Goal: Task Accomplishment & Management: Manage account settings

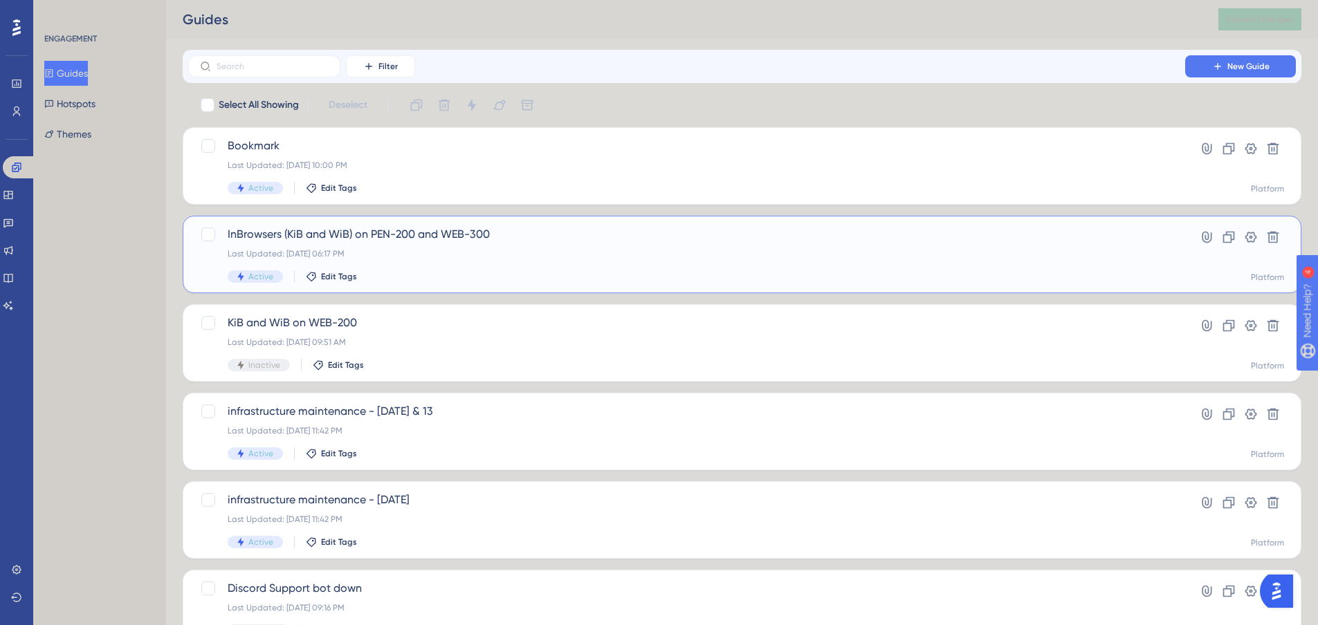
click at [711, 234] on span "InBrowsers (KiB and WiB) on PEN-200 and WEB-300" at bounding box center [687, 234] width 918 height 17
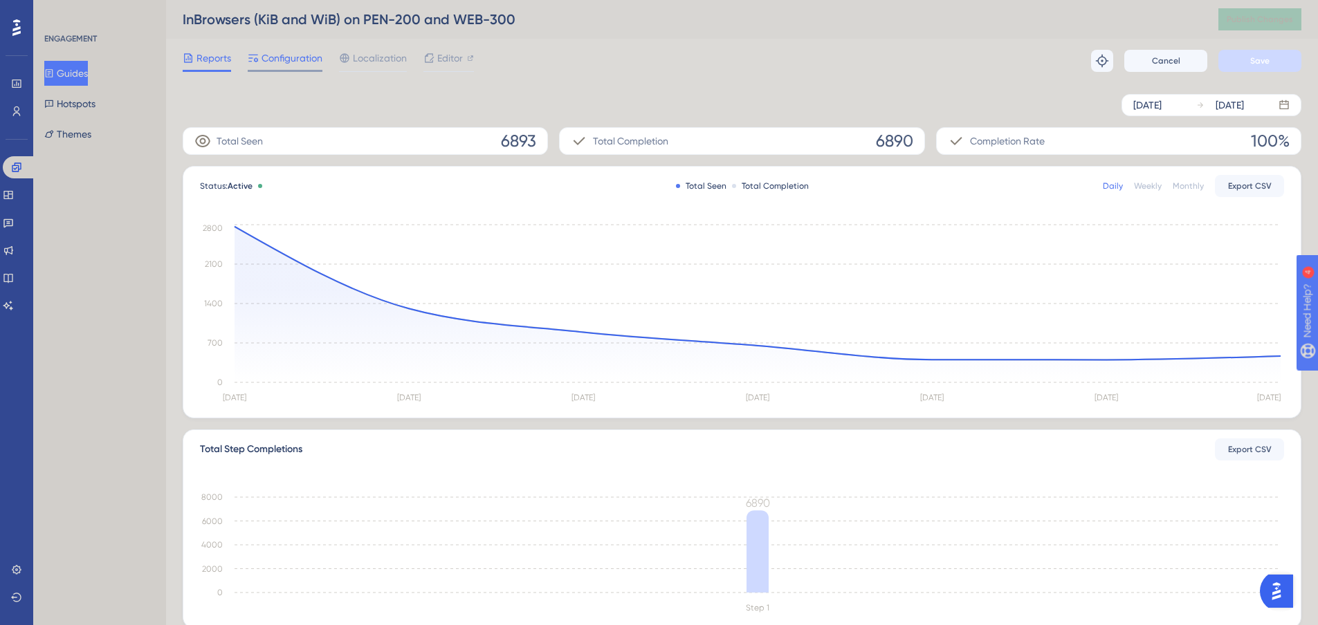
click at [267, 55] on span "Configuration" at bounding box center [291, 58] width 61 height 17
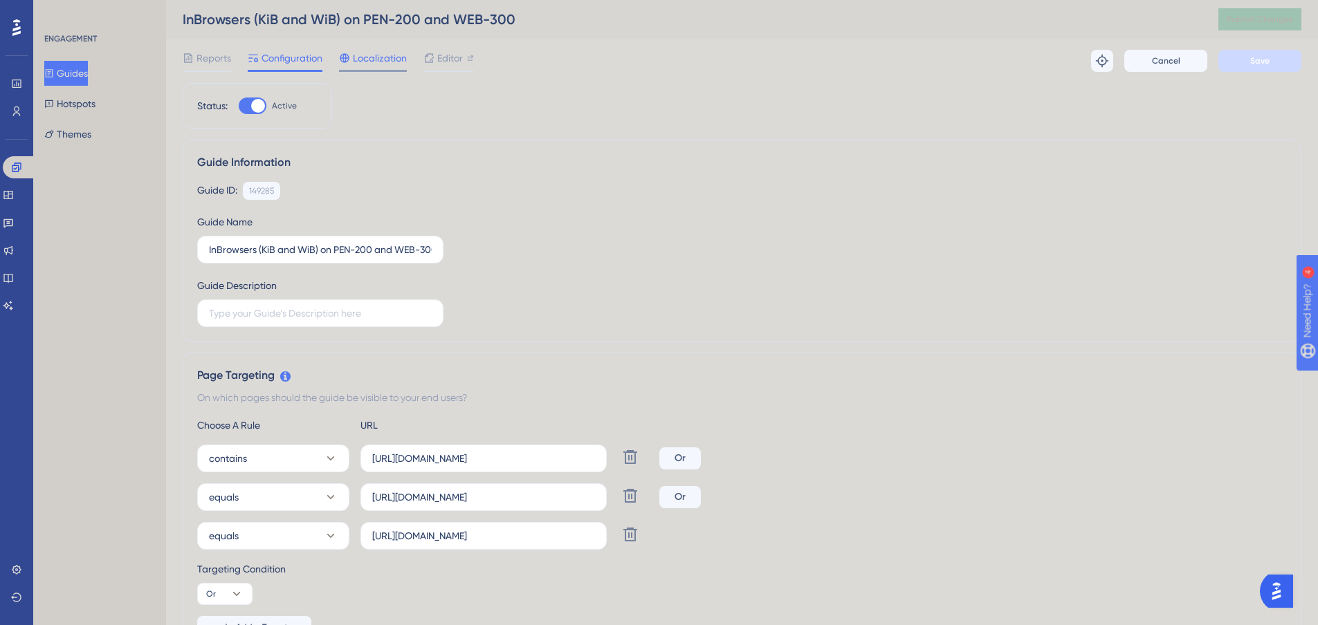
click at [390, 65] on span "Localization" at bounding box center [380, 58] width 54 height 17
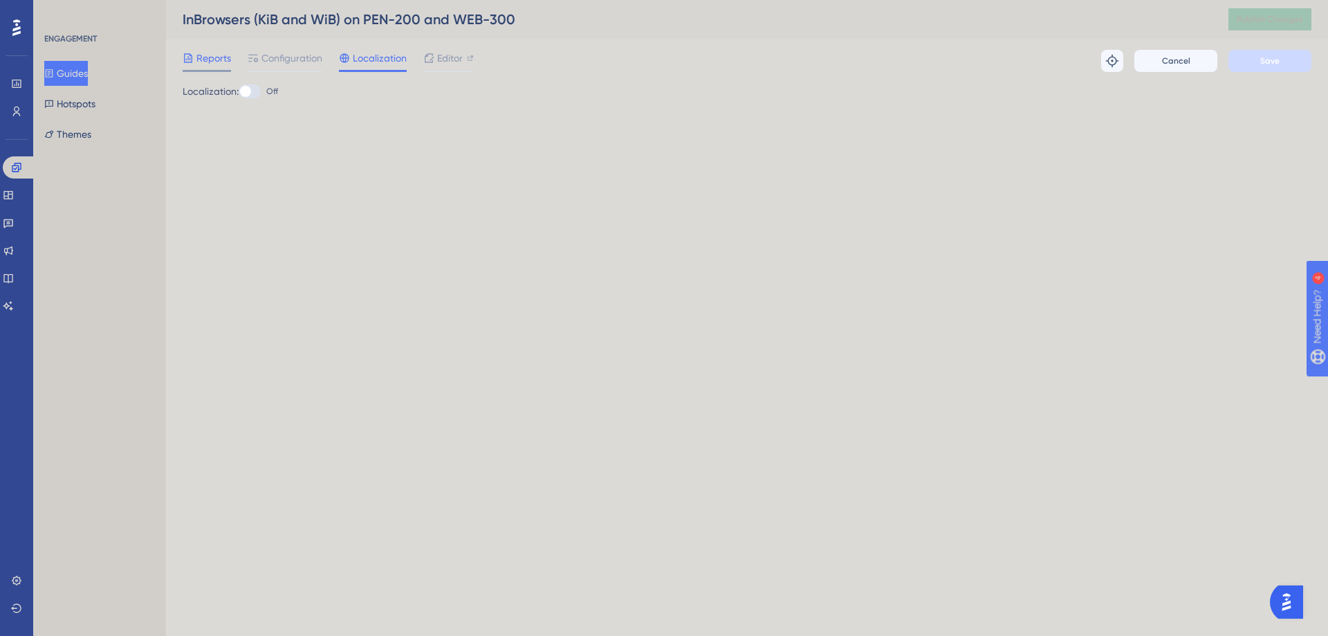
click at [203, 62] on span "Reports" at bounding box center [213, 58] width 35 height 17
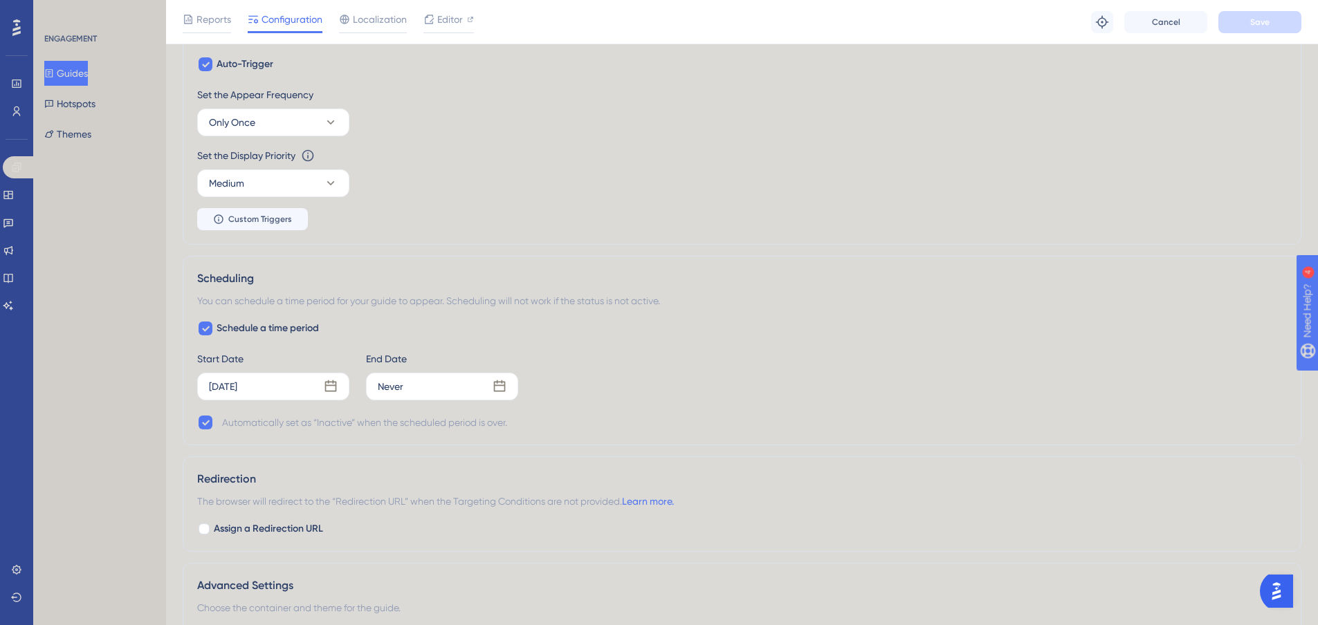
scroll to position [762, 0]
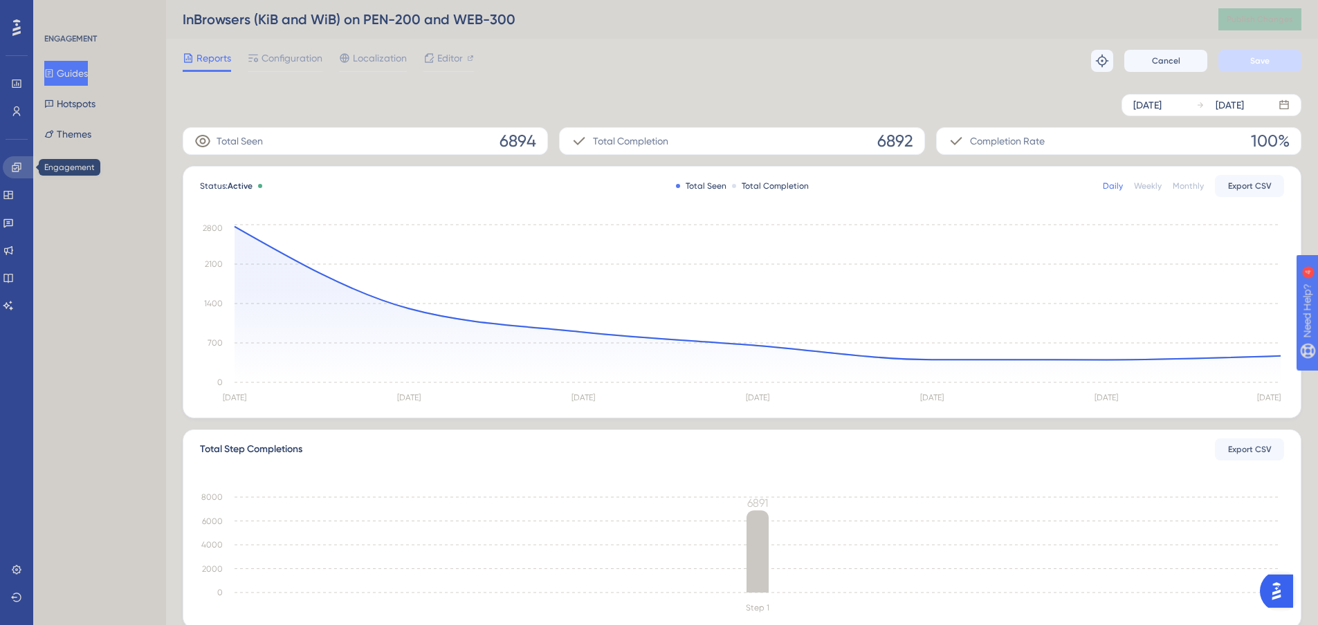
click at [17, 164] on icon at bounding box center [16, 167] width 11 height 11
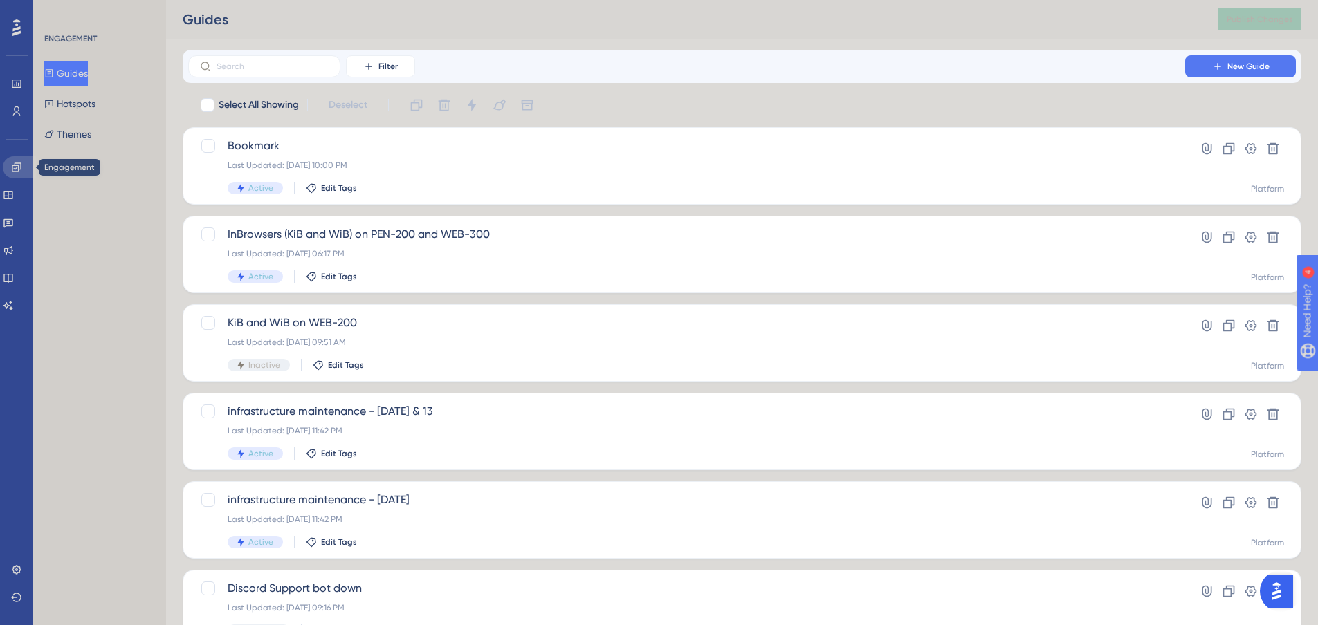
click at [15, 164] on icon at bounding box center [16, 167] width 11 height 11
click at [8, 194] on link at bounding box center [8, 195] width 11 height 22
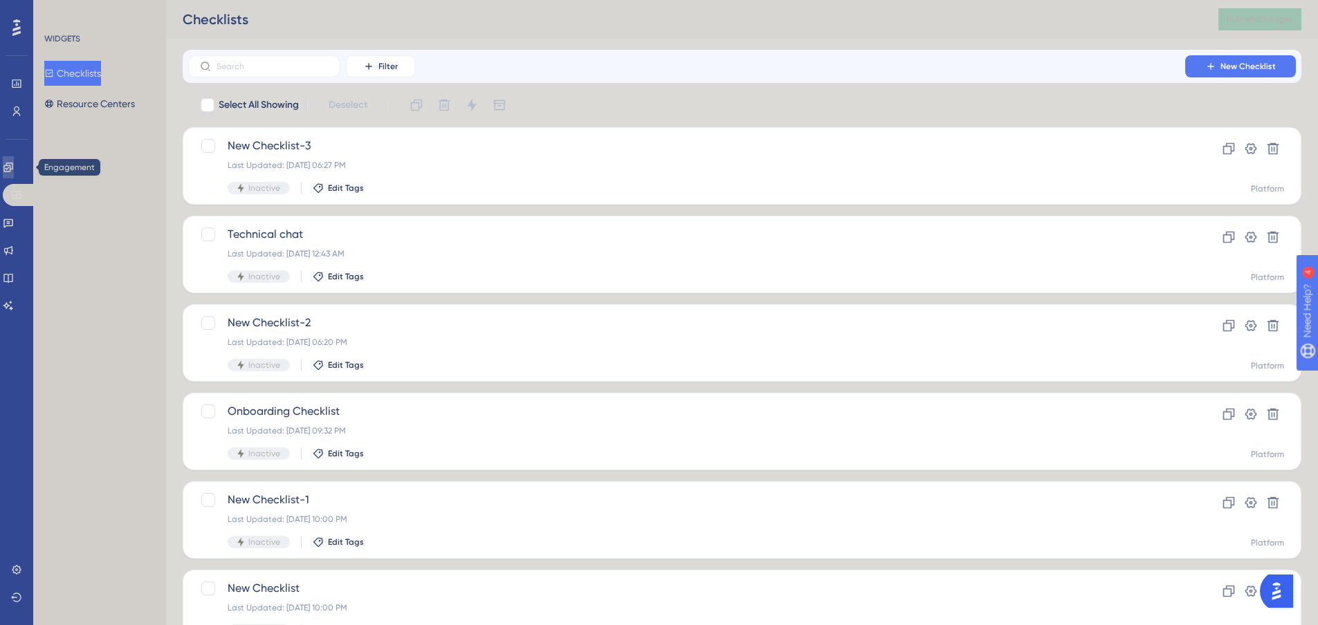
click at [12, 171] on icon at bounding box center [7, 167] width 9 height 9
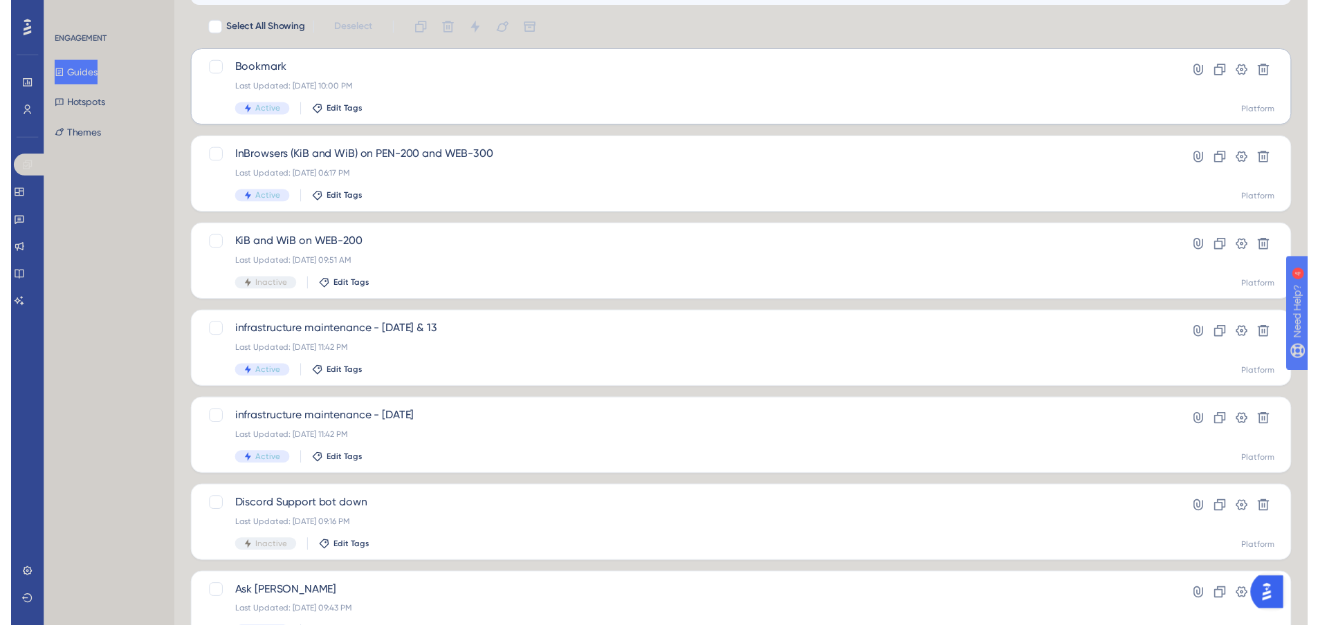
scroll to position [30, 0]
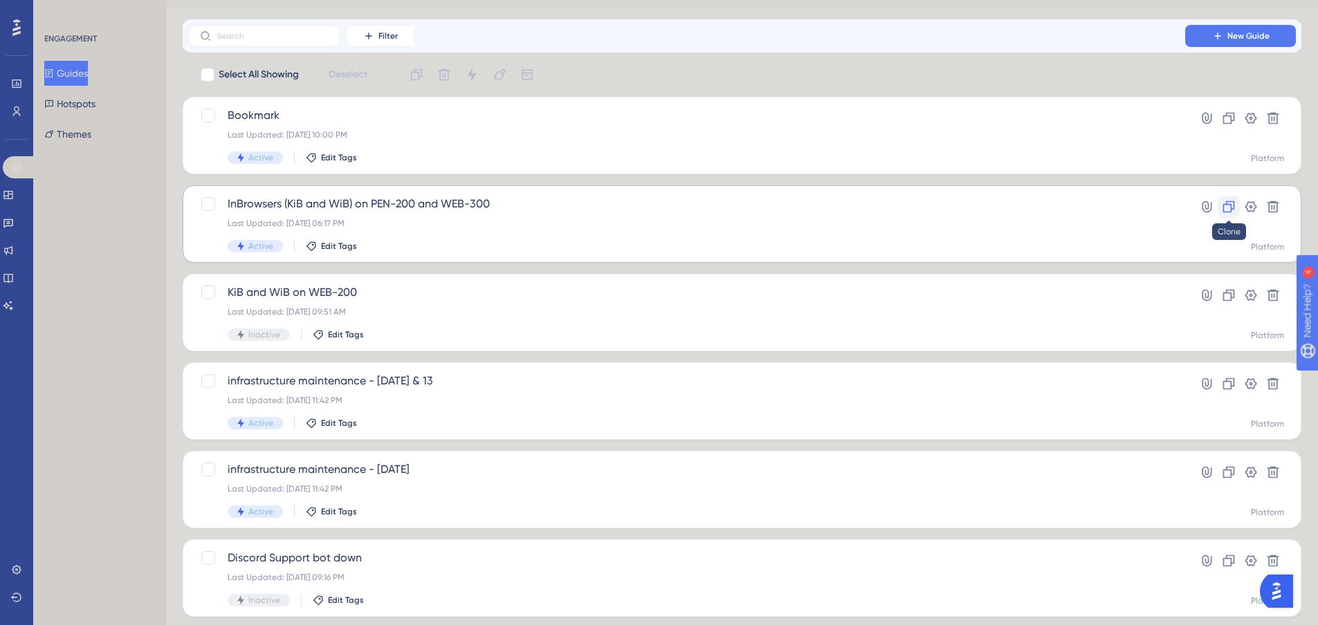
click at [1231, 205] on icon at bounding box center [1229, 207] width 12 height 12
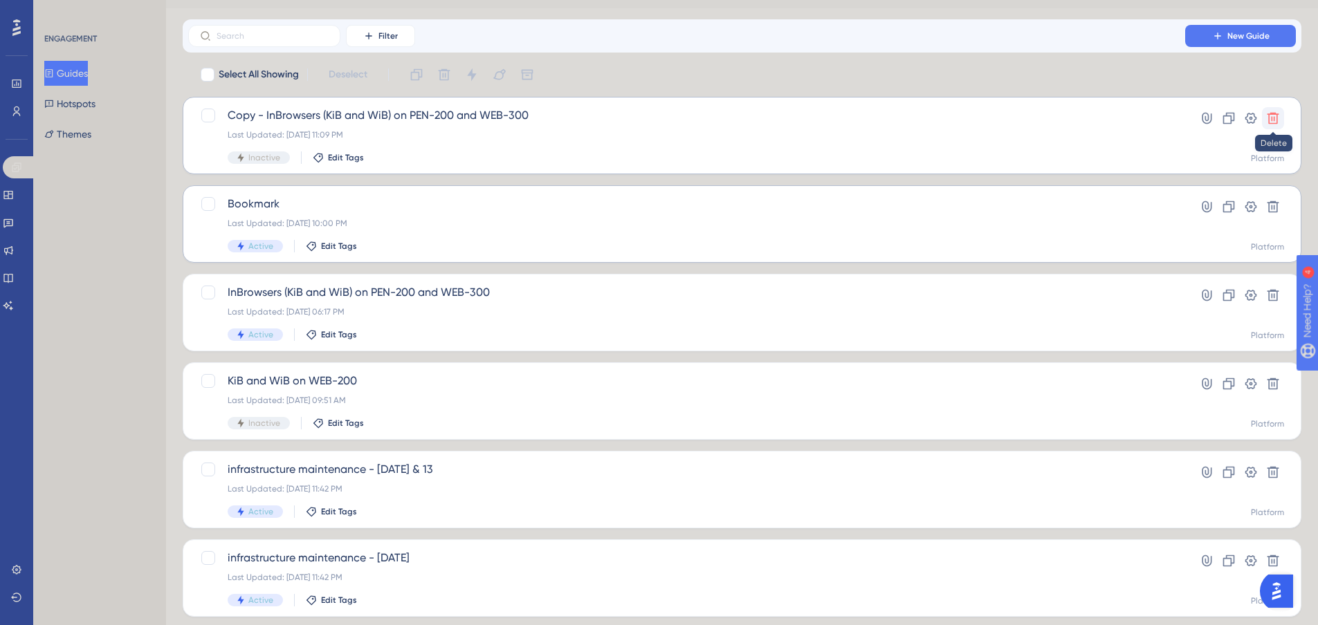
click at [1273, 118] on icon at bounding box center [1273, 118] width 14 height 14
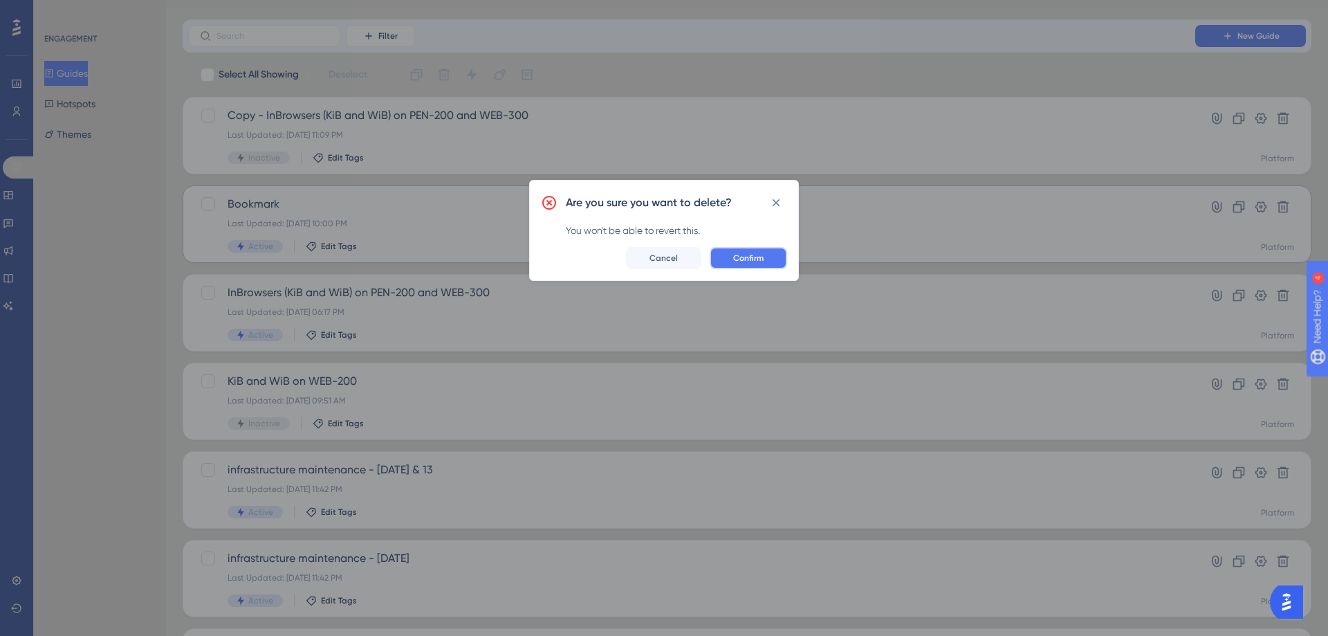
click at [776, 261] on button "Confirm" at bounding box center [748, 258] width 77 height 22
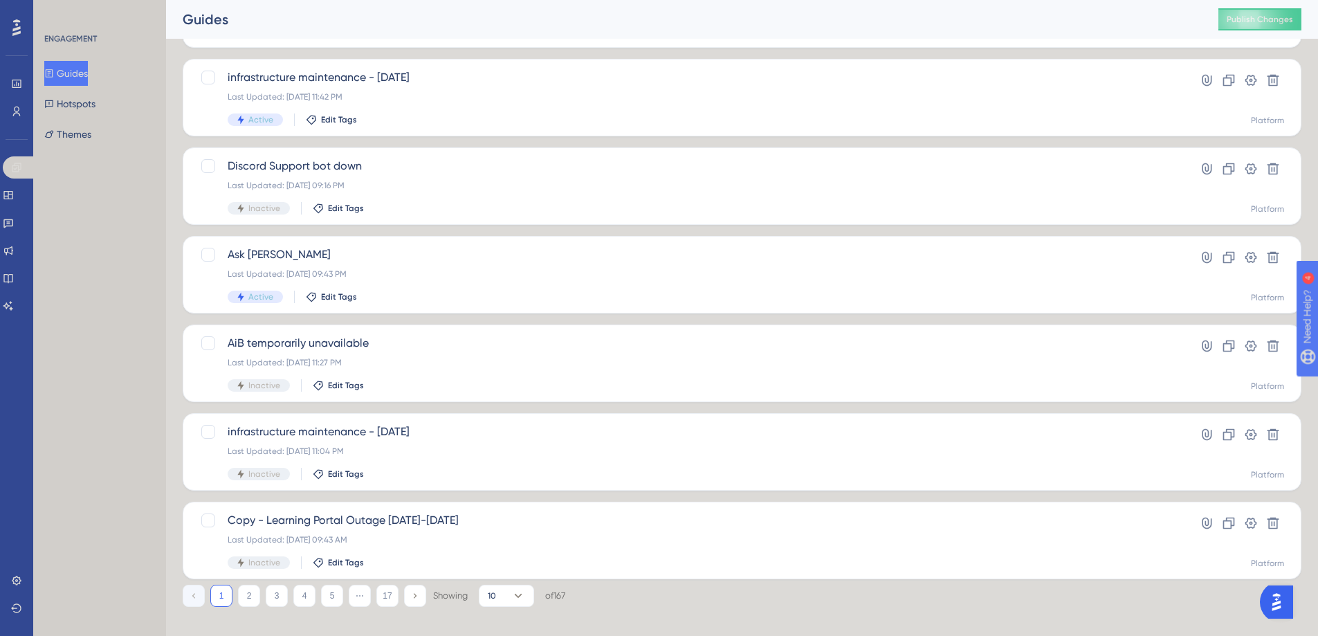
scroll to position [438, 0]
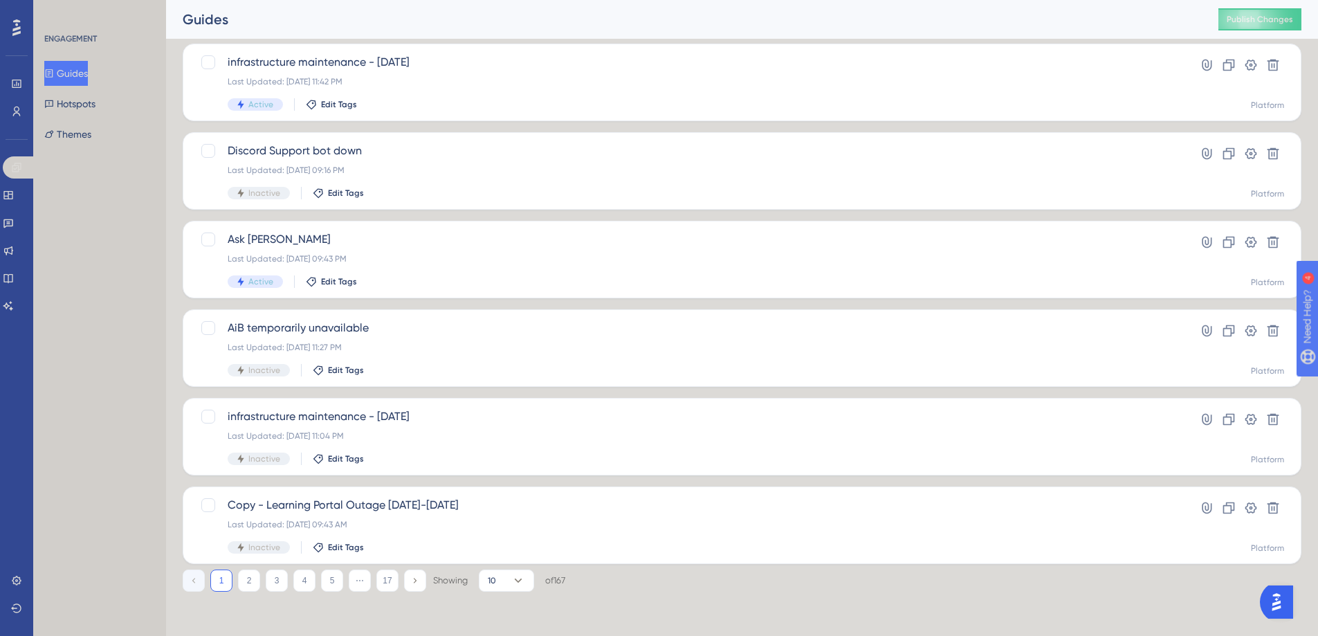
drag, startPoint x: 1325, startPoint y: 199, endPoint x: 57, endPoint y: 17, distance: 1281.7
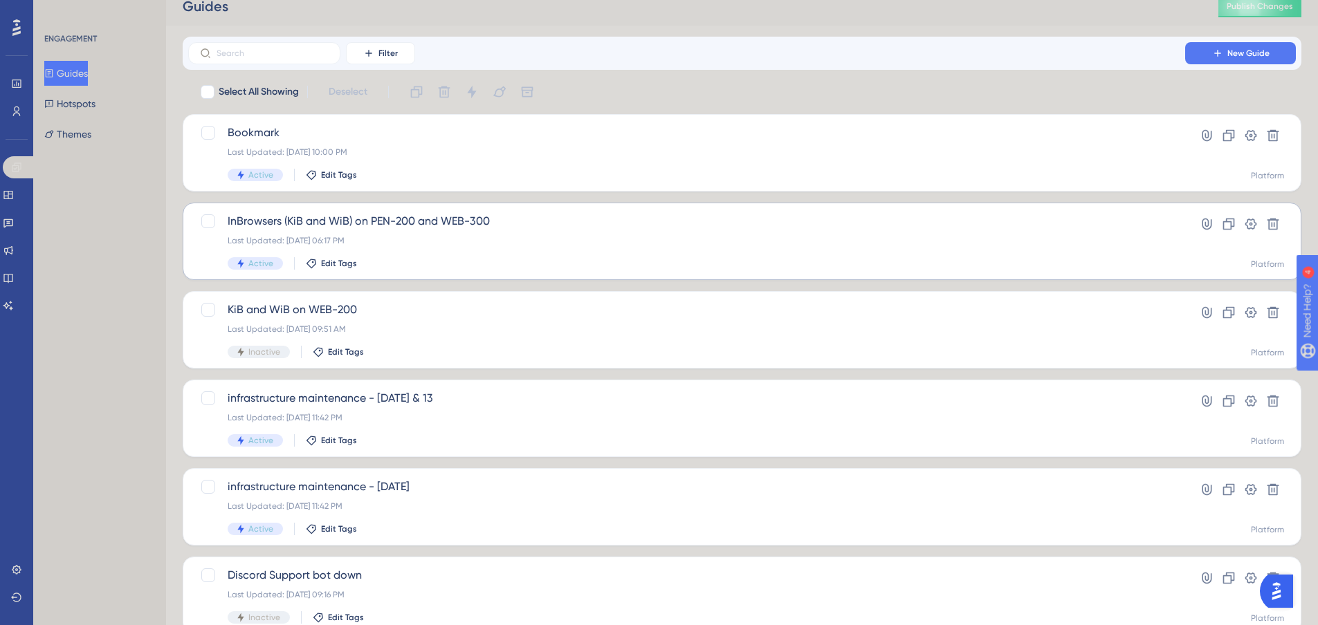
scroll to position [0, 0]
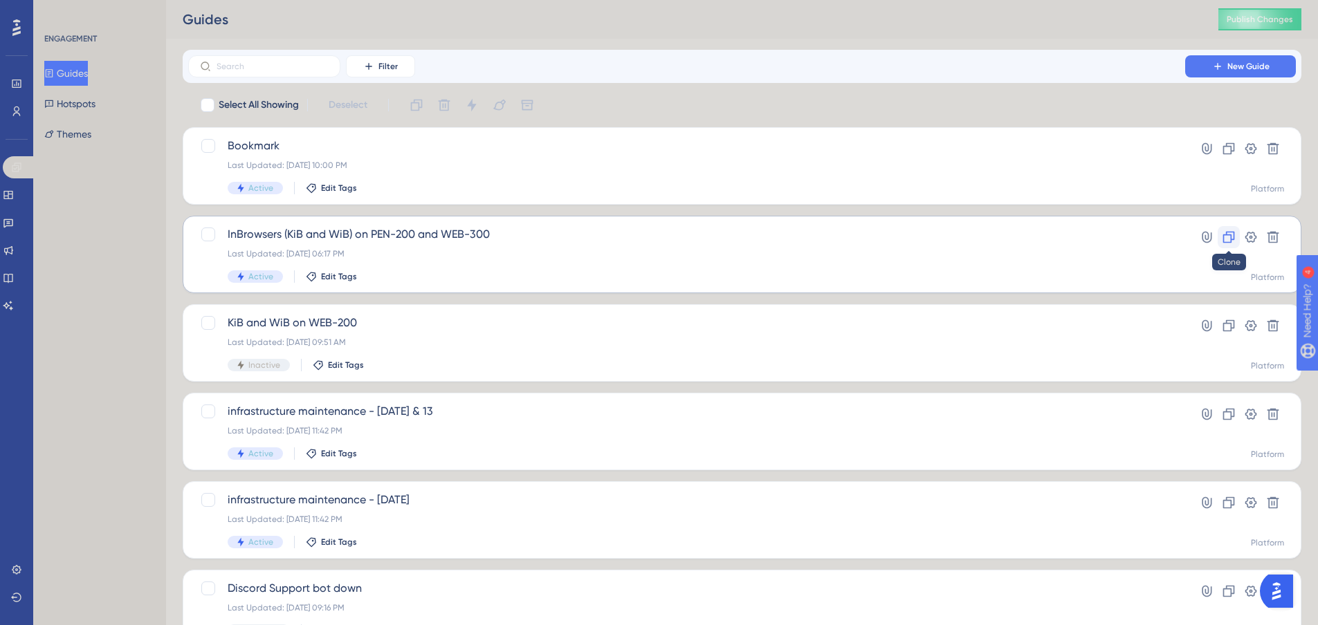
click at [1230, 234] on icon at bounding box center [1229, 238] width 12 height 12
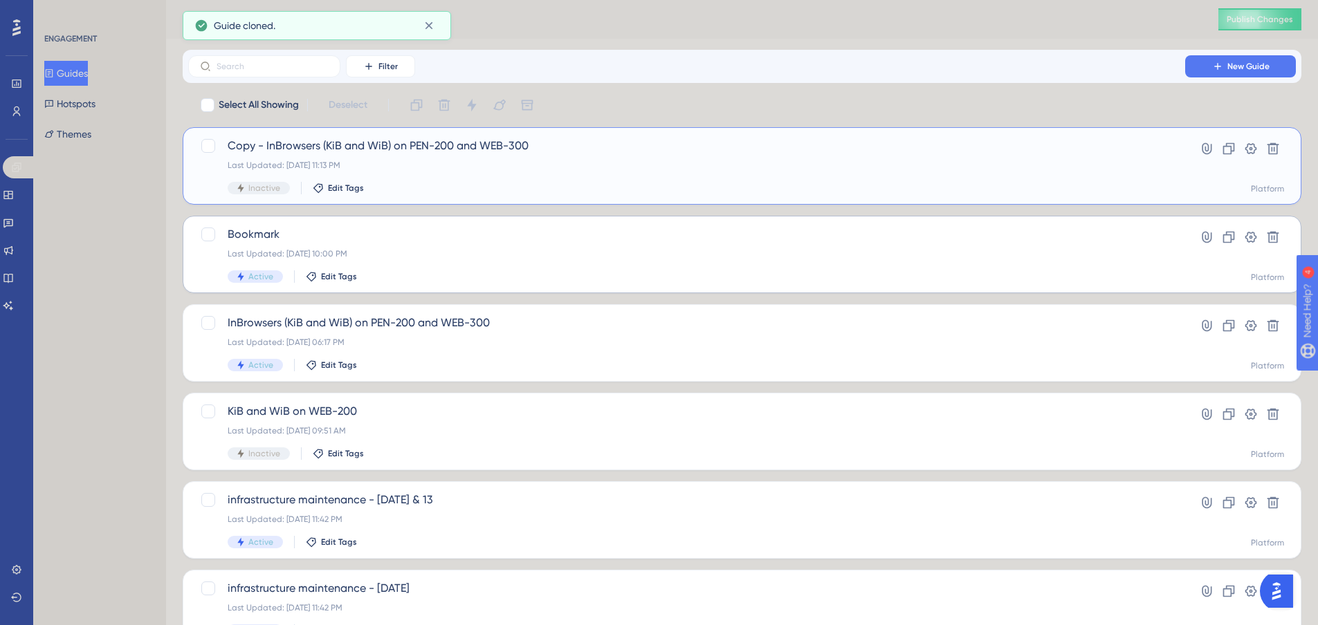
click at [616, 174] on div "Copy - InBrowsers (KiB and WiB) on PEN-200 and WEB-300 Last Updated: [DATE] 11:…" at bounding box center [687, 166] width 918 height 57
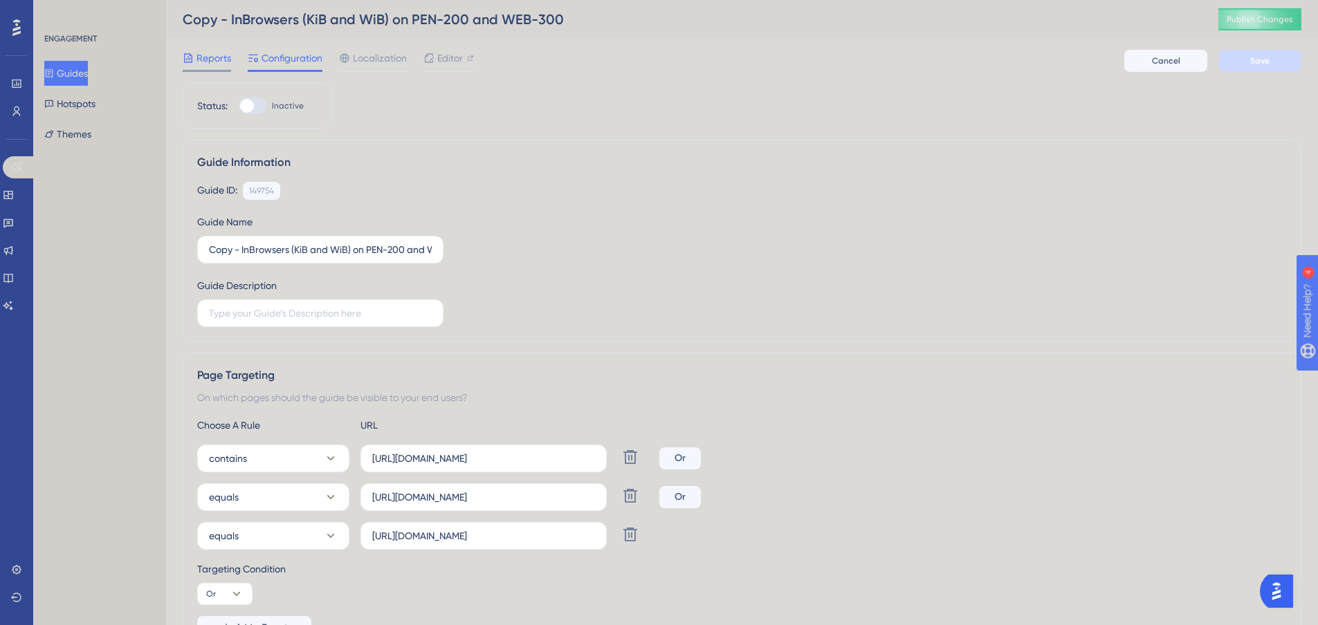
click at [210, 53] on span "Reports" at bounding box center [213, 58] width 35 height 17
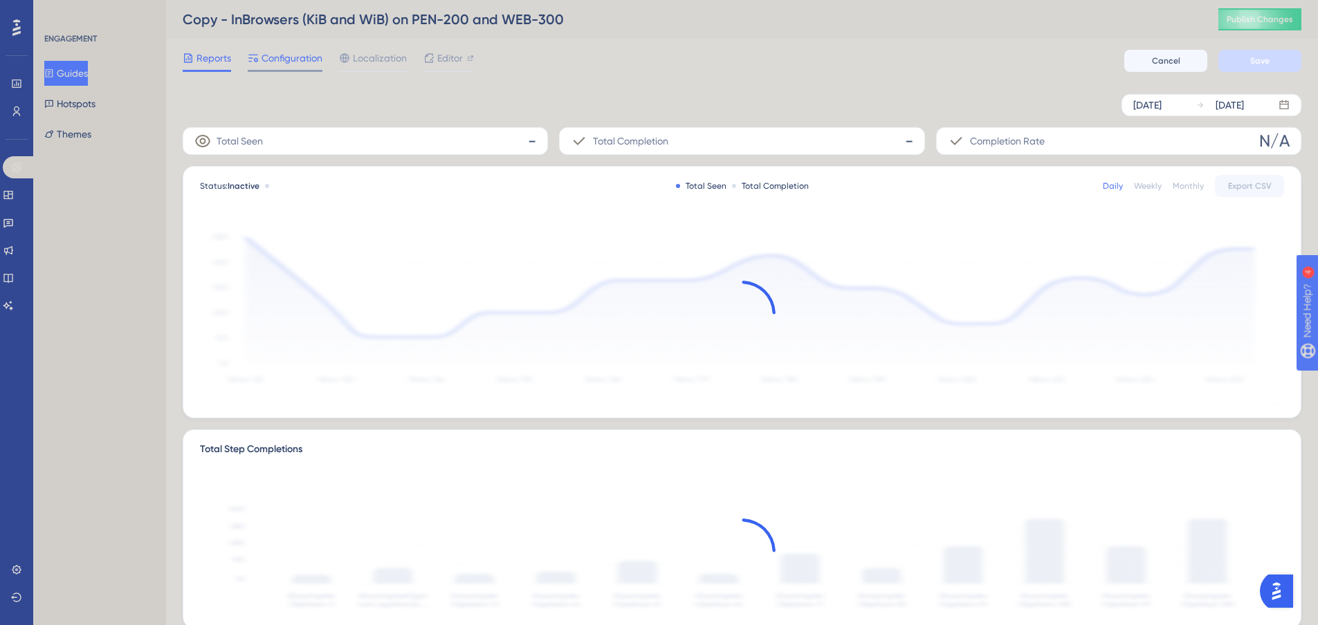
click at [309, 67] on div "Configuration" at bounding box center [285, 61] width 75 height 22
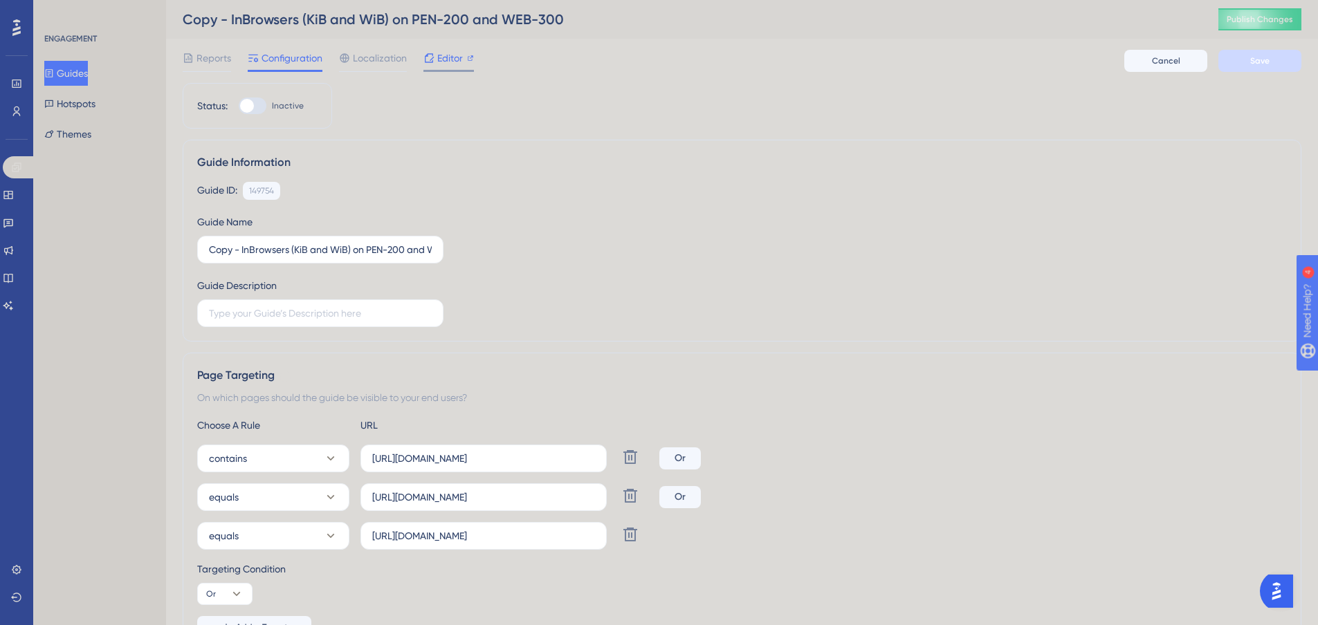
click at [443, 62] on span "Editor" at bounding box center [450, 58] width 26 height 17
click at [434, 58] on icon at bounding box center [428, 58] width 11 height 11
click at [230, 17] on div "Copy - InBrowsers (KiB and WiB) on PEN-200 and WEB-300" at bounding box center [683, 19] width 1001 height 19
click at [230, 19] on div "Copy - InBrowsers (KiB and WiB) on PEN-200 and WEB-300" at bounding box center [683, 19] width 1001 height 19
click at [235, 243] on input "Copy - InBrowsers (KiB and WiB) on PEN-200 and WEB-300" at bounding box center [320, 249] width 223 height 15
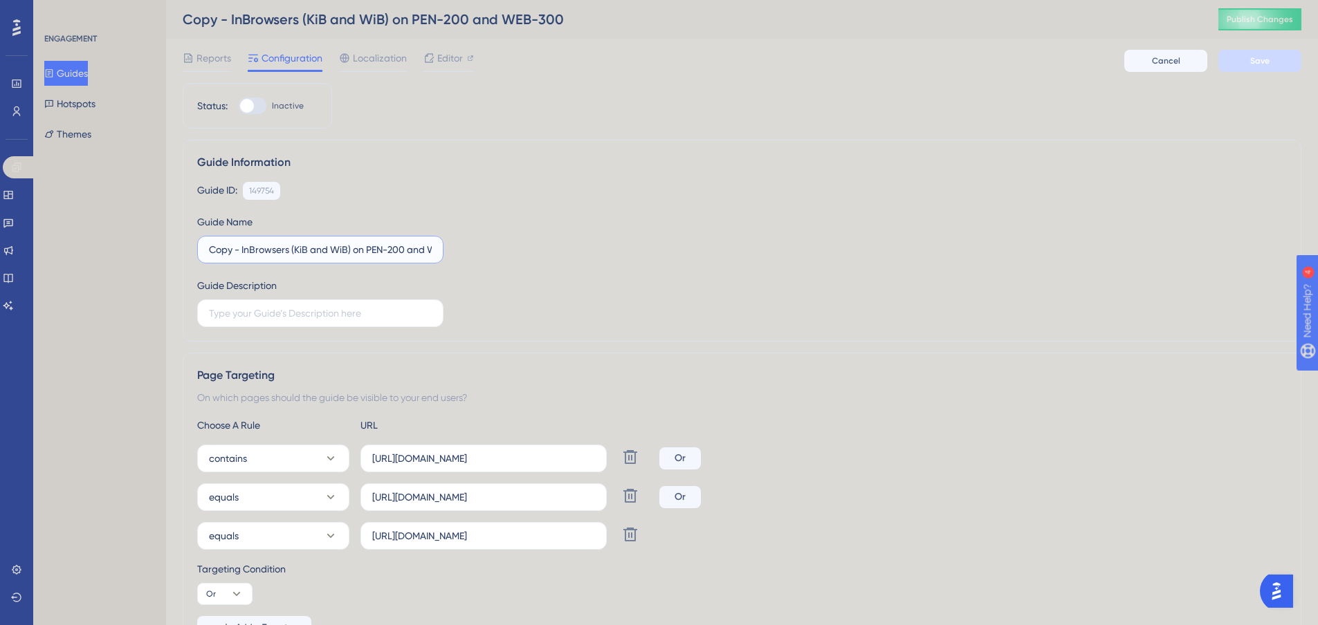
drag, startPoint x: 240, startPoint y: 247, endPoint x: 202, endPoint y: 252, distance: 38.4
click at [202, 252] on label "Copy - InBrowsers (KiB and WiB) on PEN-200 and WEB-300" at bounding box center [320, 250] width 246 height 28
click at [358, 252] on input "InBrowsers (KiB and WiB) on PEN-200 and WEB-300" at bounding box center [320, 249] width 223 height 15
drag, startPoint x: 417, startPoint y: 254, endPoint x: 398, endPoint y: 255, distance: 19.4
click at [398, 255] on input "InBrowsers (KiB and WiB) on PEN-300 and WEB-300" at bounding box center [320, 249] width 223 height 15
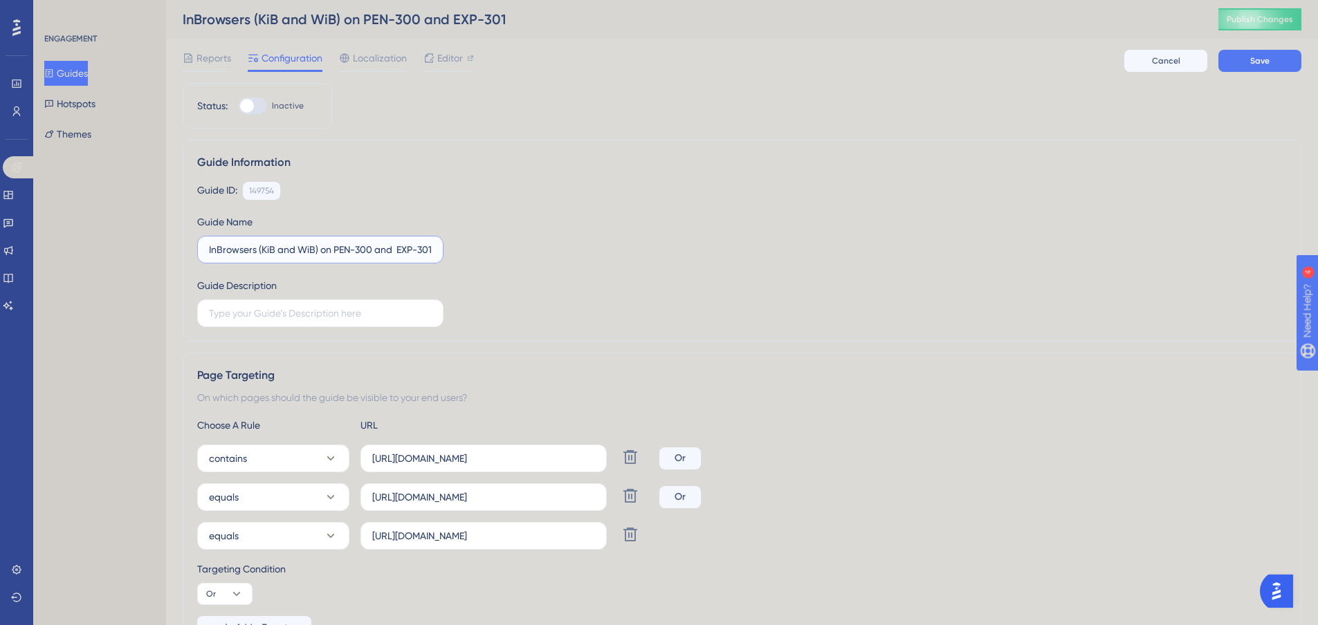
scroll to position [0, 2]
type input "InBrowsers (KiB and WiB) on PEN-300 and EXP-301"
click at [721, 241] on div "Guide ID: 149754 Copy Guide Name InBrowsers (KiB and WiB) on PEN-300 and EXP-30…" at bounding box center [741, 254] width 1089 height 145
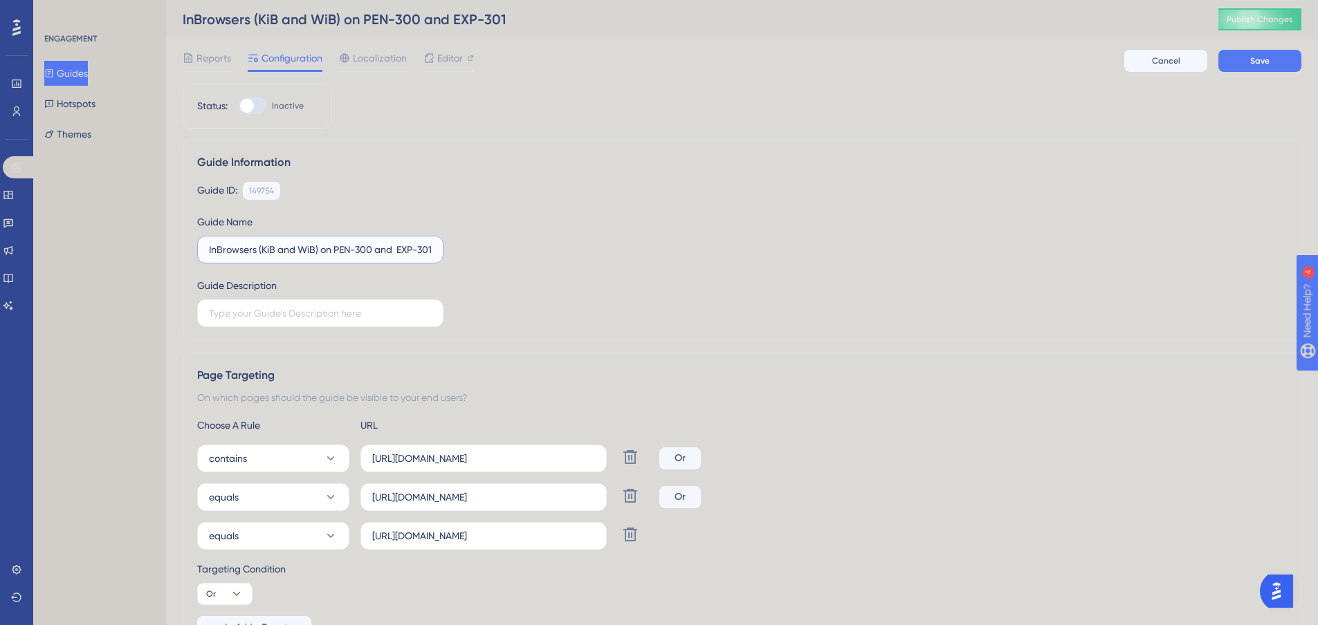
drag, startPoint x: 427, startPoint y: 252, endPoint x: 460, endPoint y: 250, distance: 33.3
click at [460, 250] on div "Guide ID: 149754 Copy Guide Name InBrowsers (KiB and WiB) on PEN-300 and EXP-30…" at bounding box center [741, 254] width 1089 height 145
click at [520, 255] on div "Guide ID: 149754 Copy Guide Name InBrowsers (KiB and WiB) on PEN-300 and EXP-30…" at bounding box center [741, 254] width 1089 height 145
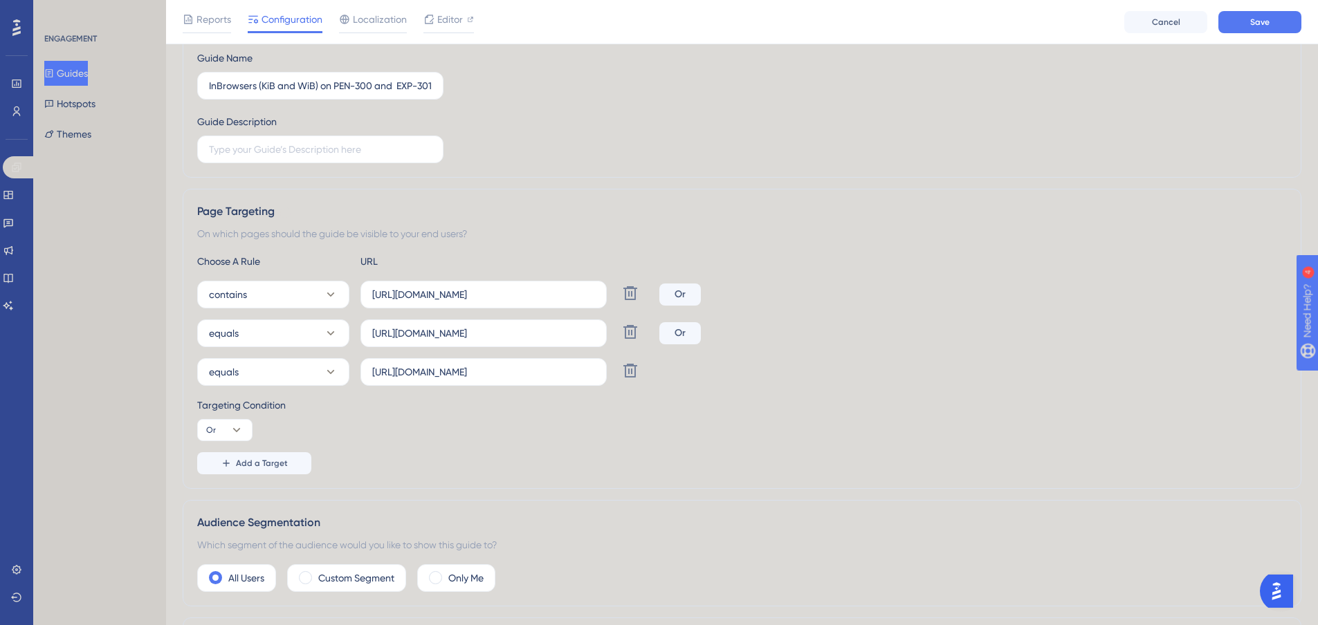
scroll to position [177, 0]
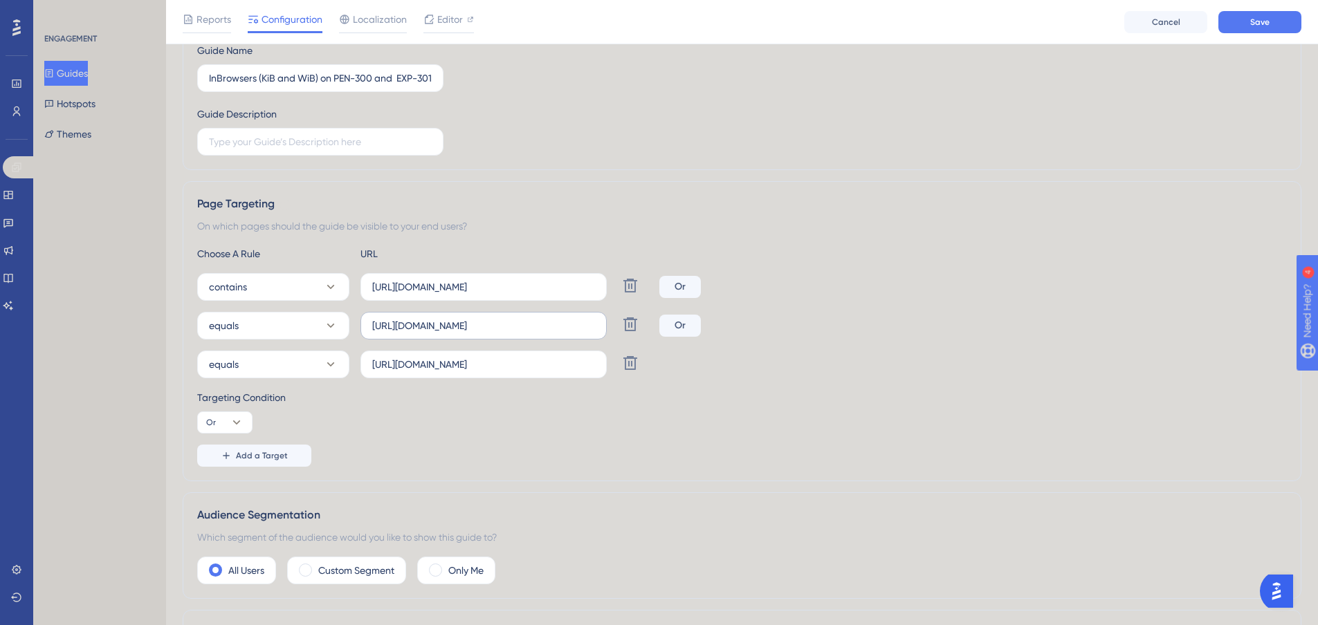
drag, startPoint x: 371, startPoint y: 334, endPoint x: 591, endPoint y: 333, distance: 220.7
click at [591, 333] on label "[URL][DOMAIN_NAME]" at bounding box center [483, 326] width 246 height 28
click at [591, 333] on input "[URL][DOMAIN_NAME]" at bounding box center [483, 325] width 223 height 15
click at [588, 333] on input "[URL][DOMAIN_NAME]" at bounding box center [483, 325] width 223 height 15
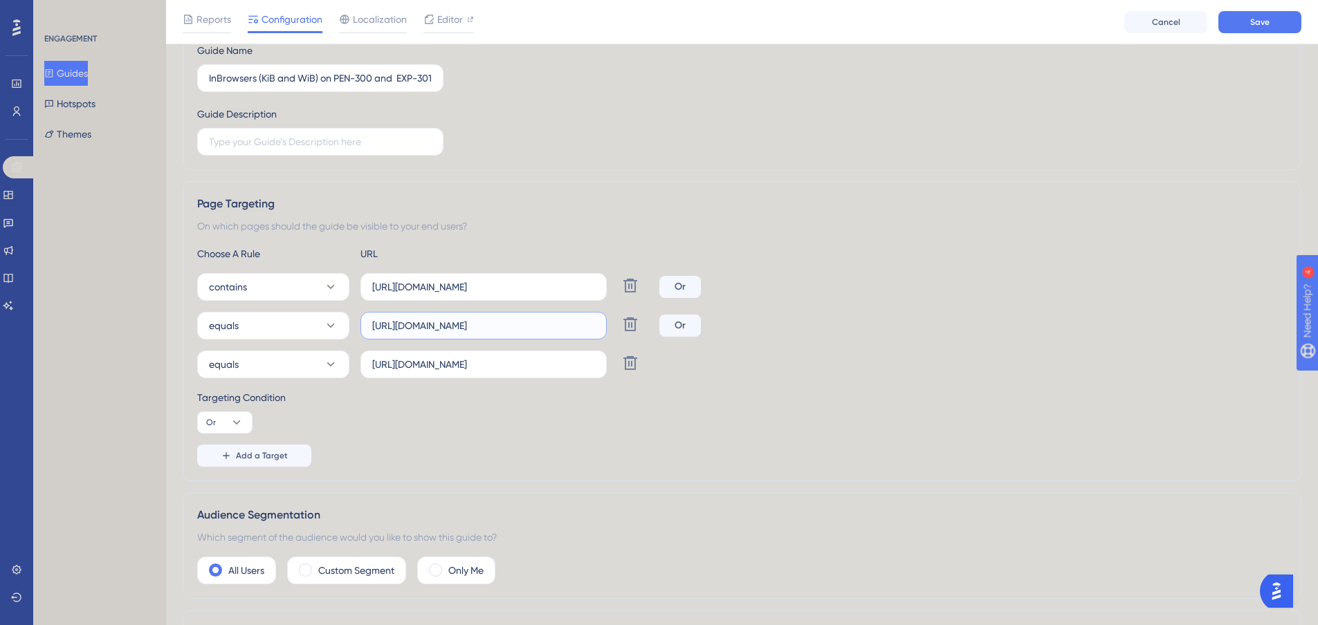
click at [588, 333] on input "[URL][DOMAIN_NAME]" at bounding box center [483, 325] width 223 height 15
click at [818, 335] on div "equals [URL][DOMAIN_NAME] Delete Or" at bounding box center [741, 326] width 1089 height 28
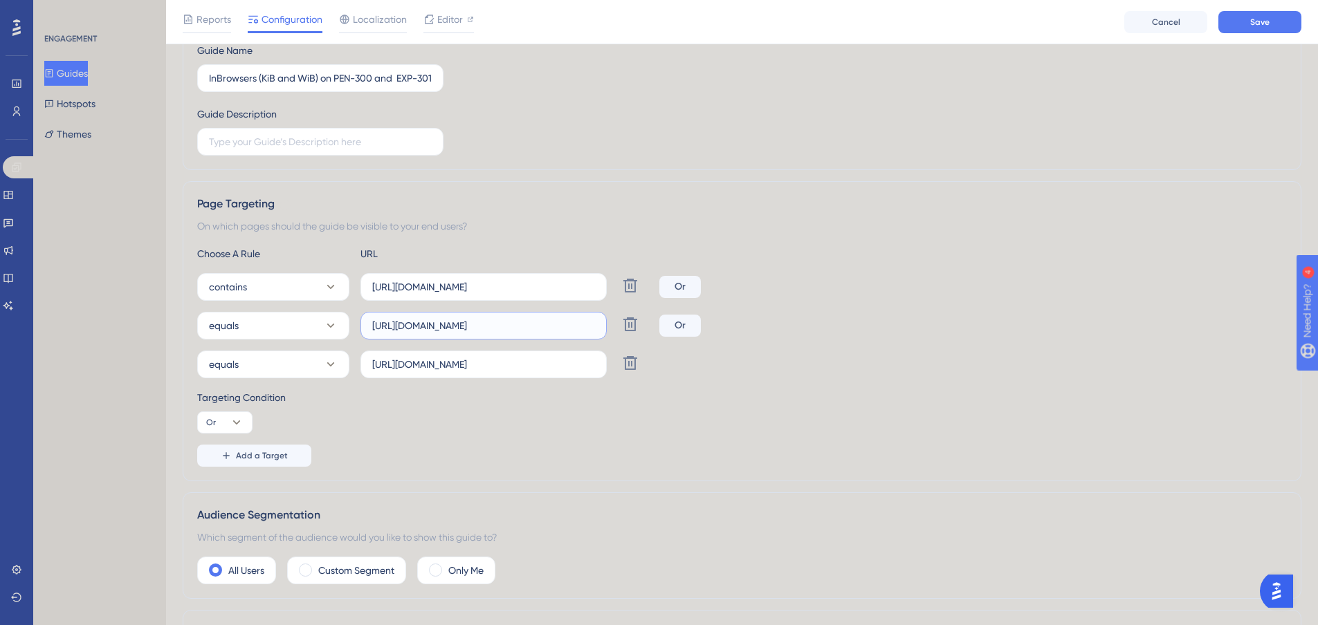
click at [568, 331] on input "[URL][DOMAIN_NAME]" at bounding box center [483, 325] width 223 height 15
click at [461, 326] on input "[URL][DOMAIN_NAME]" at bounding box center [483, 325] width 223 height 15
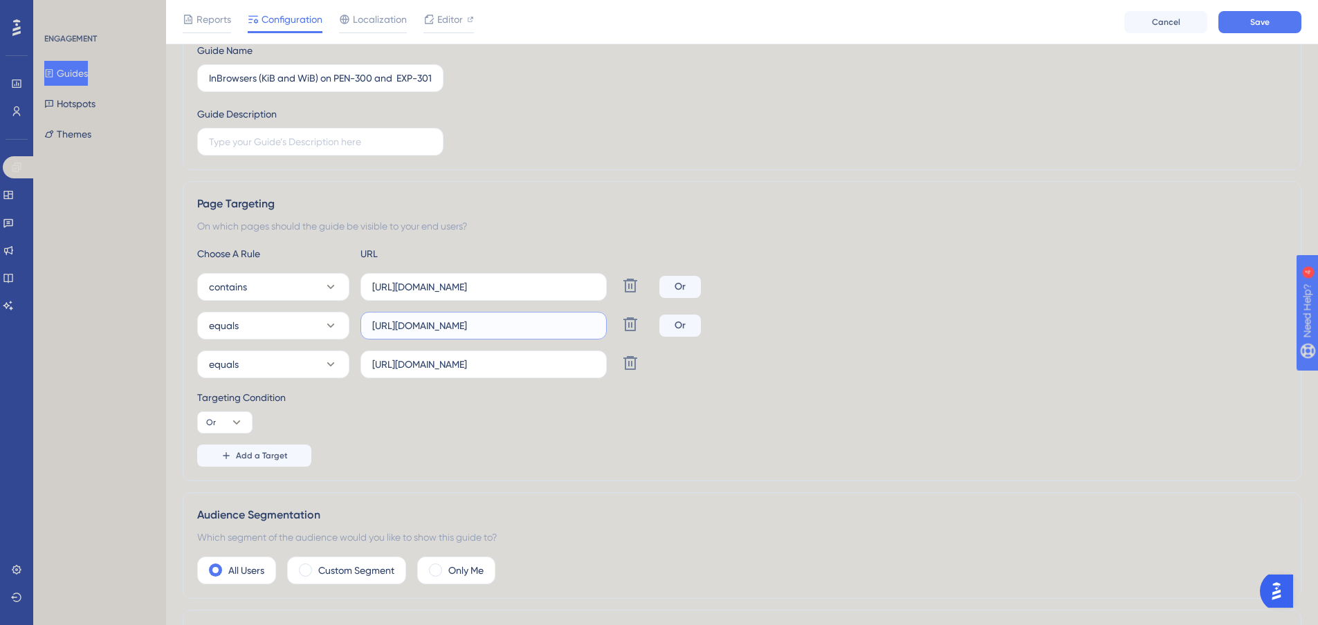
click at [461, 326] on input "[URL][DOMAIN_NAME]" at bounding box center [483, 325] width 223 height 15
paste input "300-9502"
type input "[URL][DOMAIN_NAME]"
click at [294, 336] on button "equals" at bounding box center [273, 326] width 152 height 28
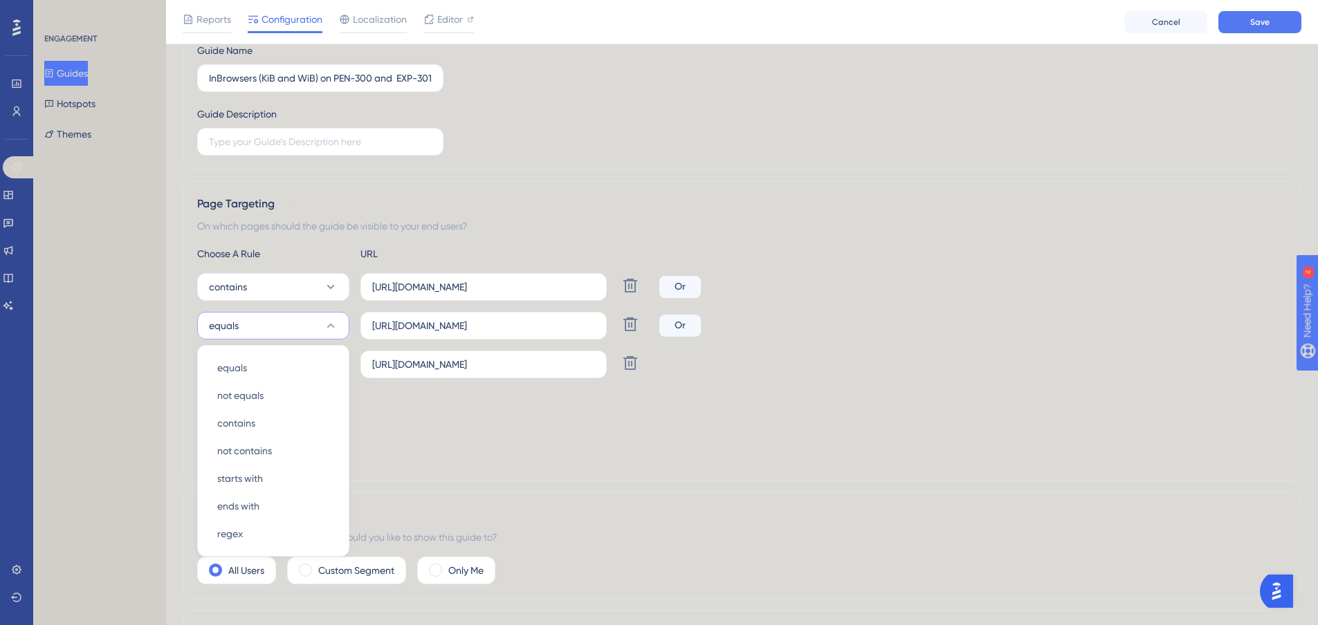
scroll to position [309, 0]
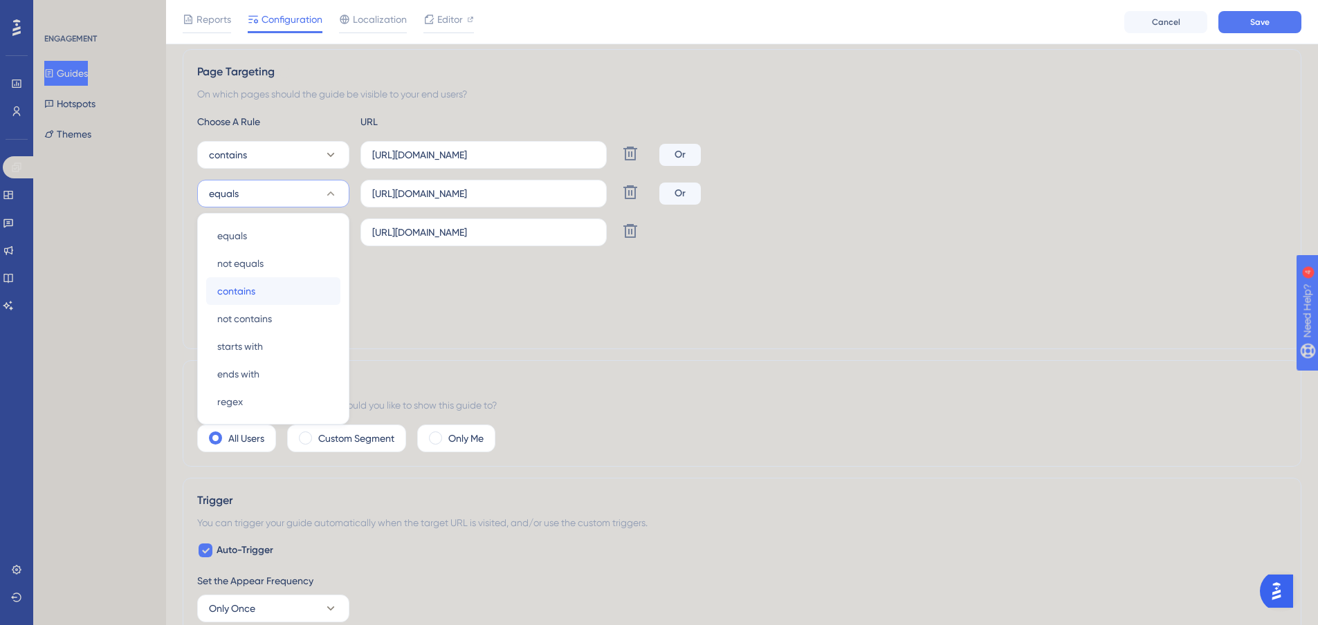
click at [299, 291] on div "contains contains" at bounding box center [273, 291] width 112 height 28
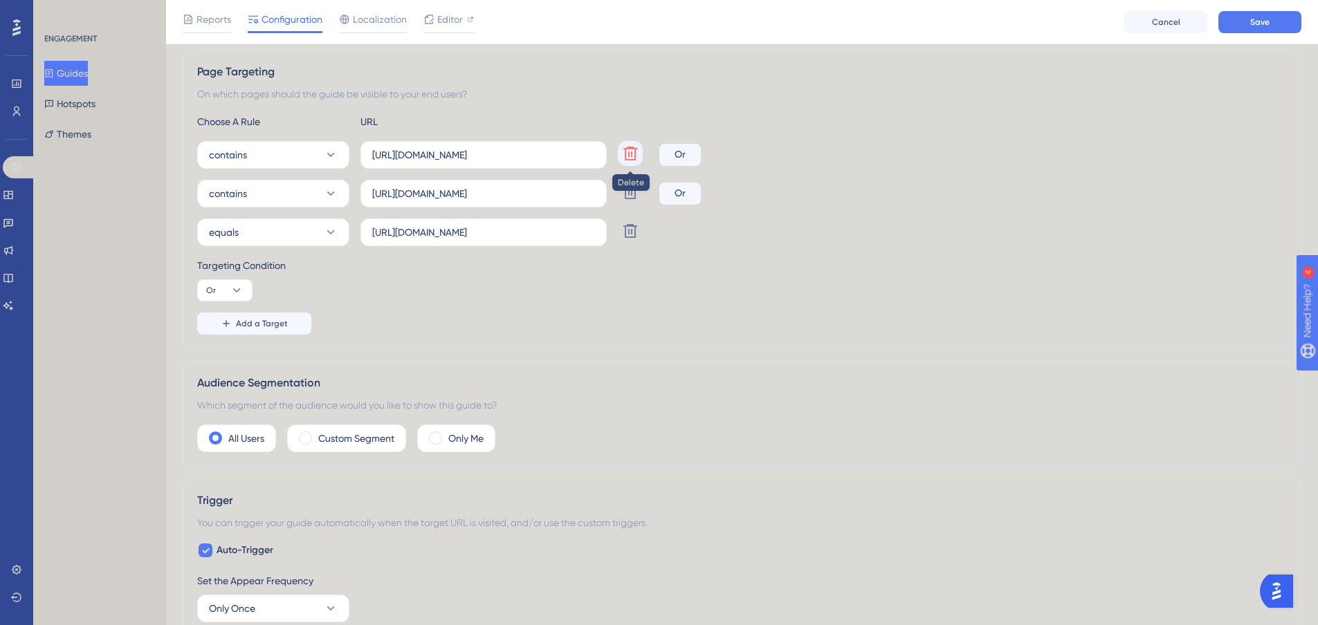
click at [632, 148] on icon at bounding box center [630, 154] width 14 height 14
type input "[URL][DOMAIN_NAME]"
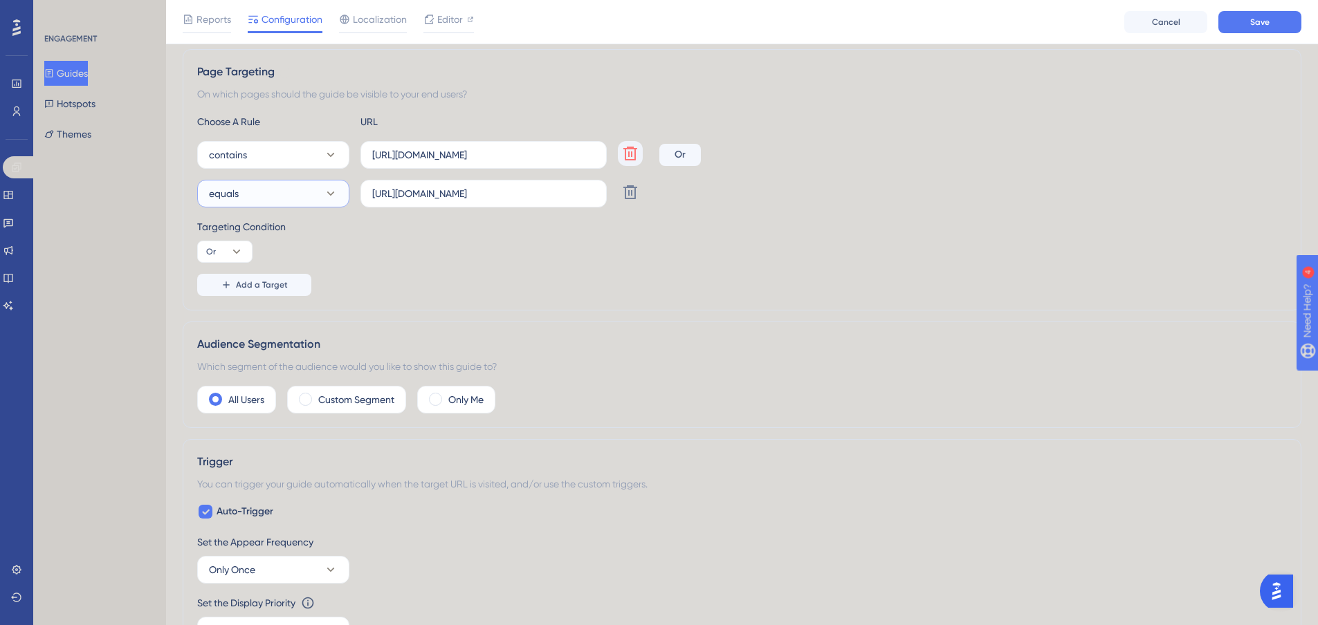
click at [265, 192] on button "equals" at bounding box center [273, 194] width 152 height 28
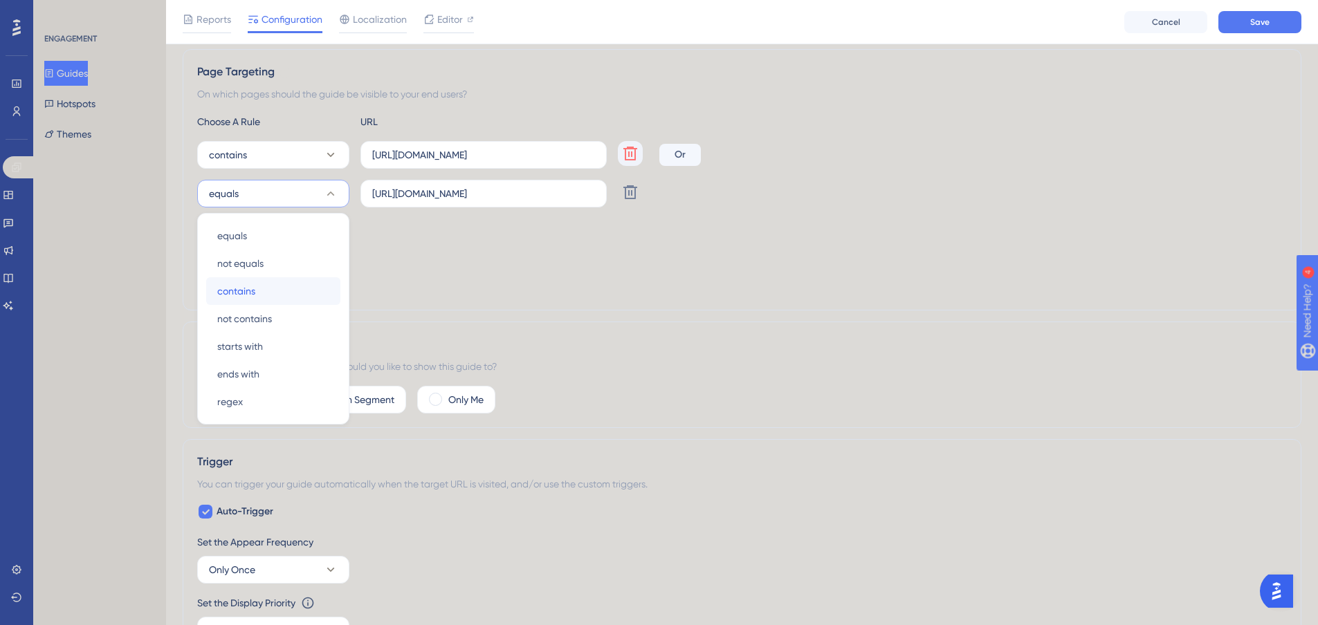
click at [241, 295] on span "contains" at bounding box center [236, 291] width 38 height 17
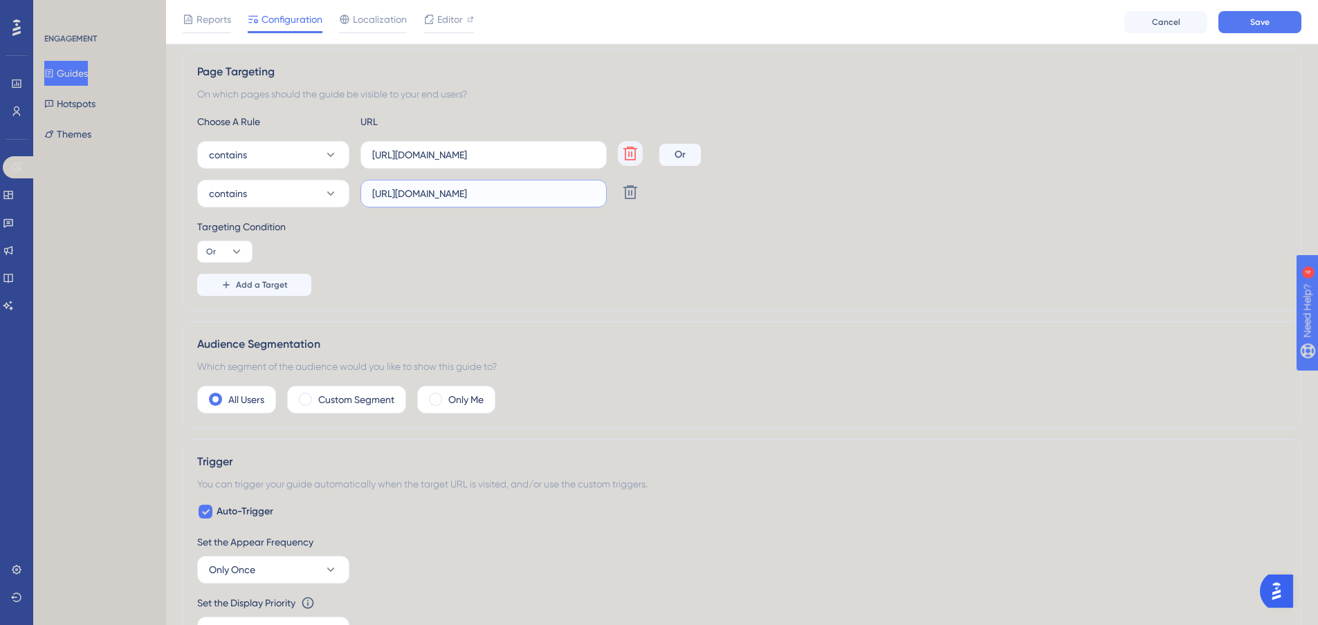
click at [518, 186] on input "[URL][DOMAIN_NAME]" at bounding box center [483, 193] width 223 height 15
paste input "exp-301-698"
type input "[URL][DOMAIN_NAME]"
click at [882, 188] on div "contains [URL][DOMAIN_NAME] Delete" at bounding box center [741, 194] width 1089 height 28
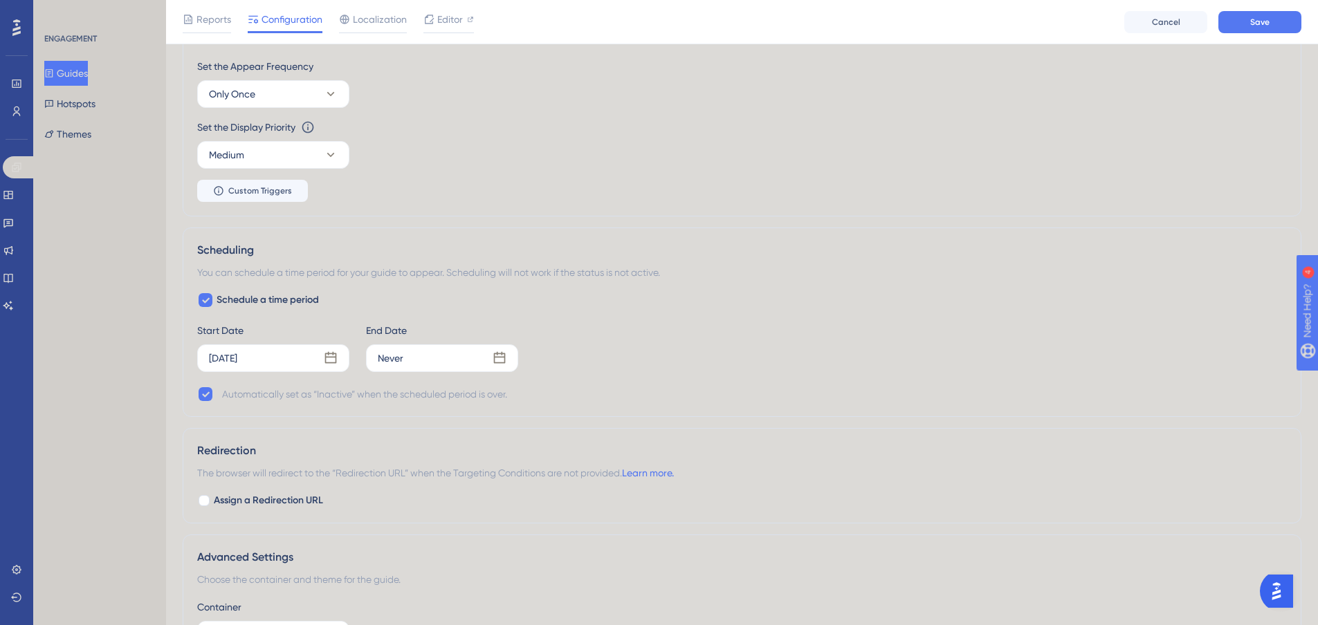
scroll to position [813, 0]
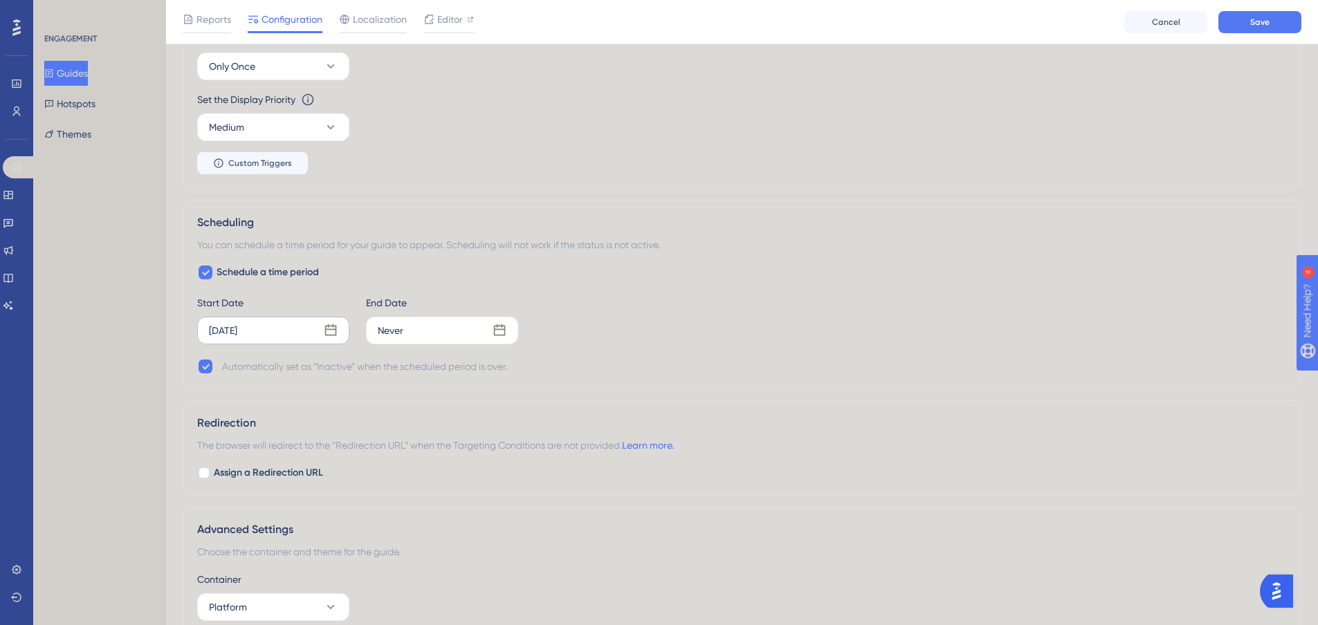
click at [333, 335] on icon at bounding box center [331, 330] width 12 height 12
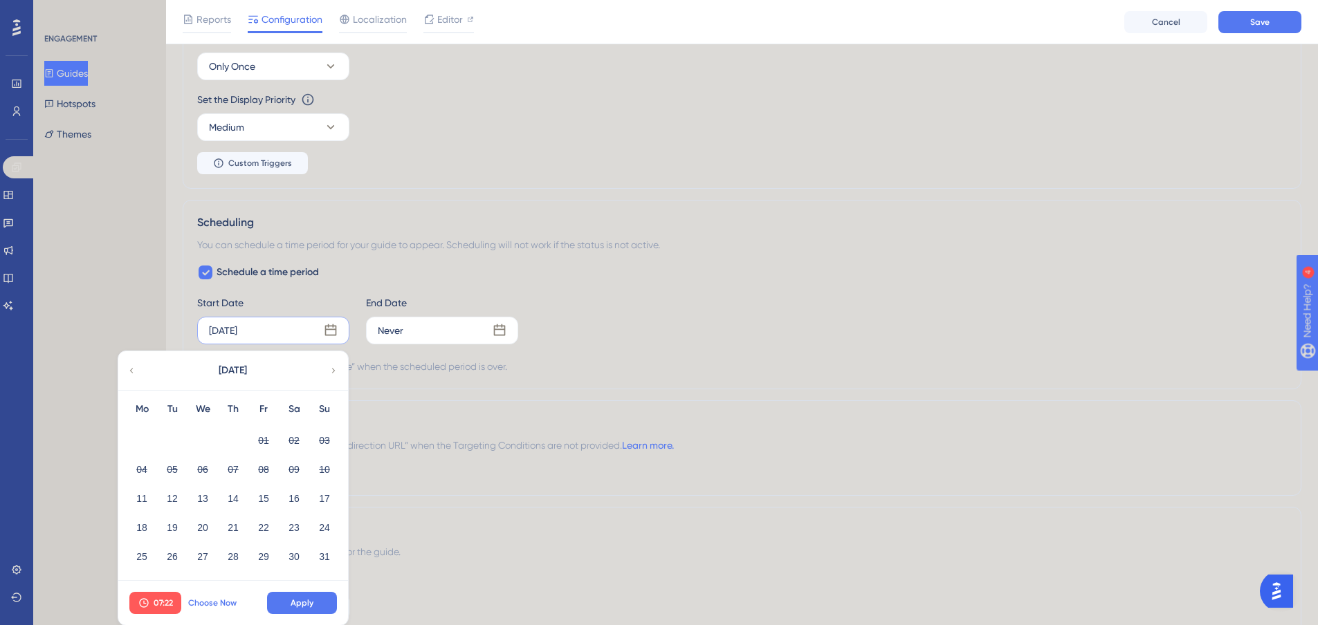
click at [194, 601] on span "Choose Now" at bounding box center [212, 603] width 48 height 11
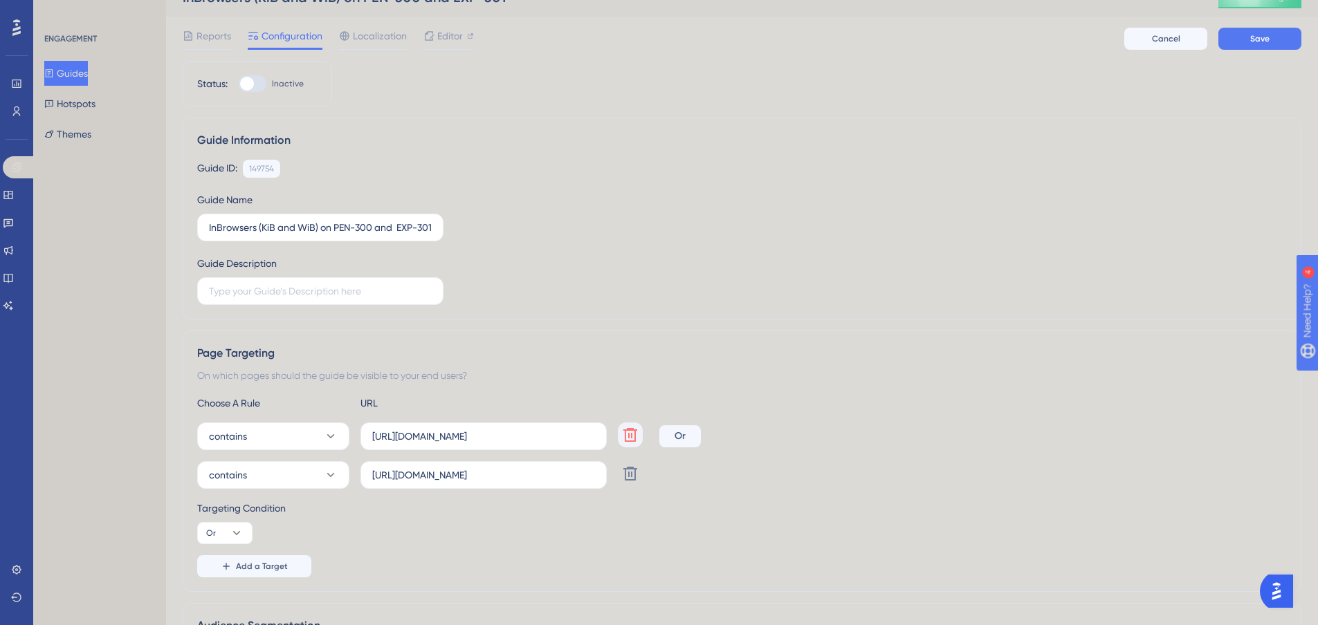
scroll to position [0, 0]
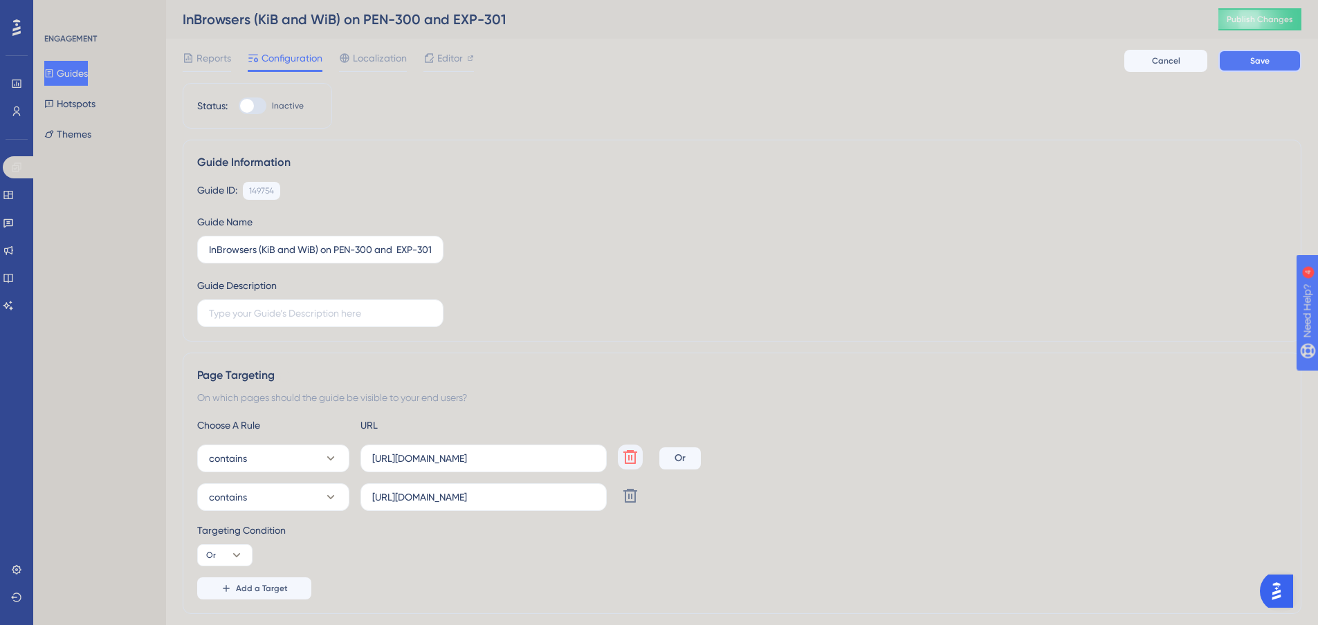
click at [1233, 63] on button "Save" at bounding box center [1259, 61] width 83 height 22
click at [264, 108] on div at bounding box center [253, 106] width 28 height 17
click at [239, 107] on input "Inactive" at bounding box center [238, 106] width 1 height 1
checkbox input "true"
click at [1242, 59] on button "Save" at bounding box center [1259, 61] width 83 height 22
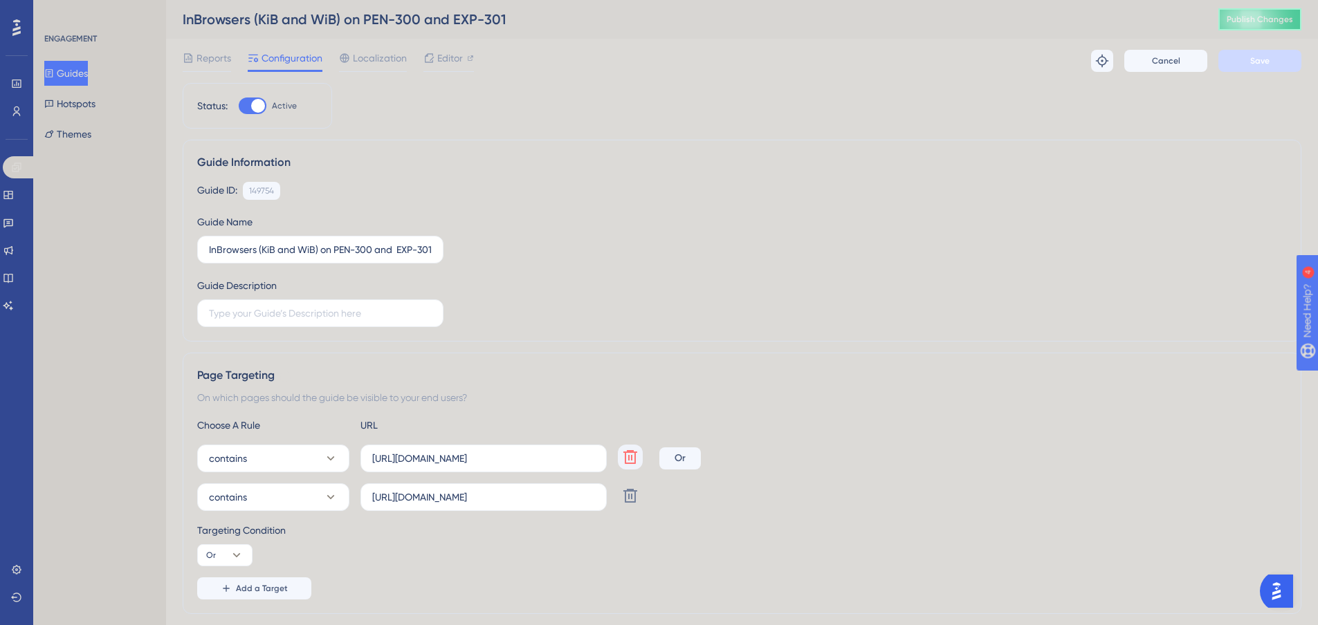
click at [1249, 21] on span "Publish Changes" at bounding box center [1259, 19] width 66 height 11
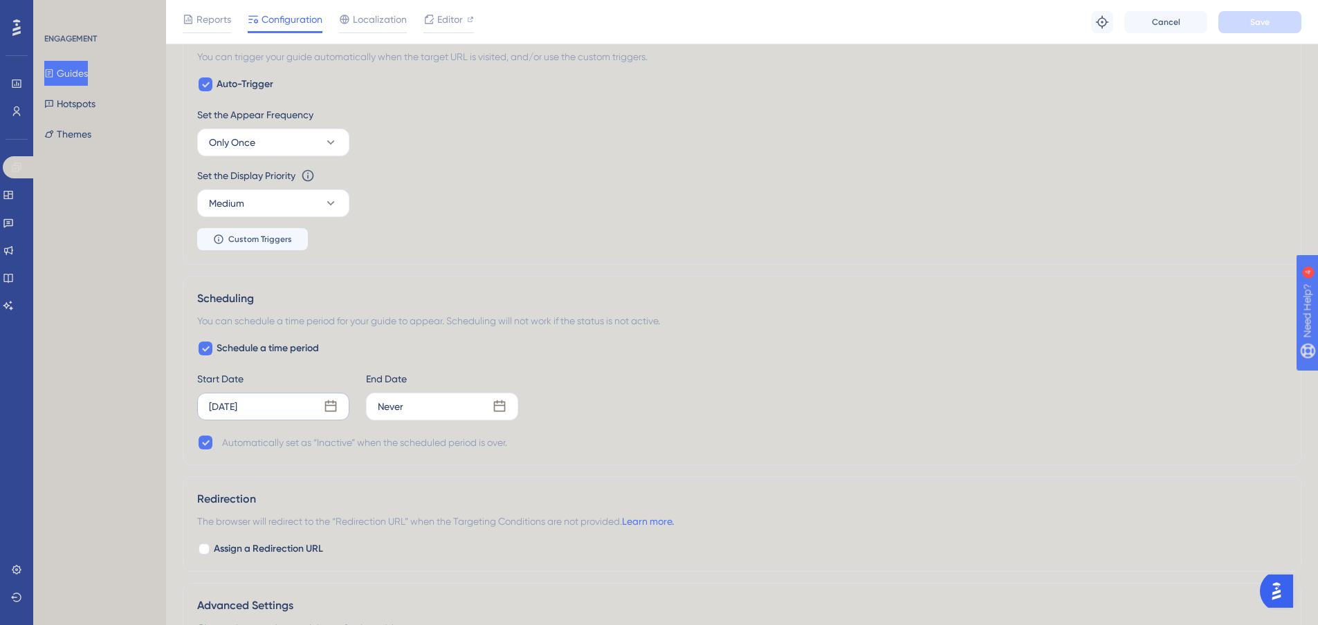
scroll to position [734, 0]
click at [501, 404] on icon at bounding box center [500, 410] width 14 height 14
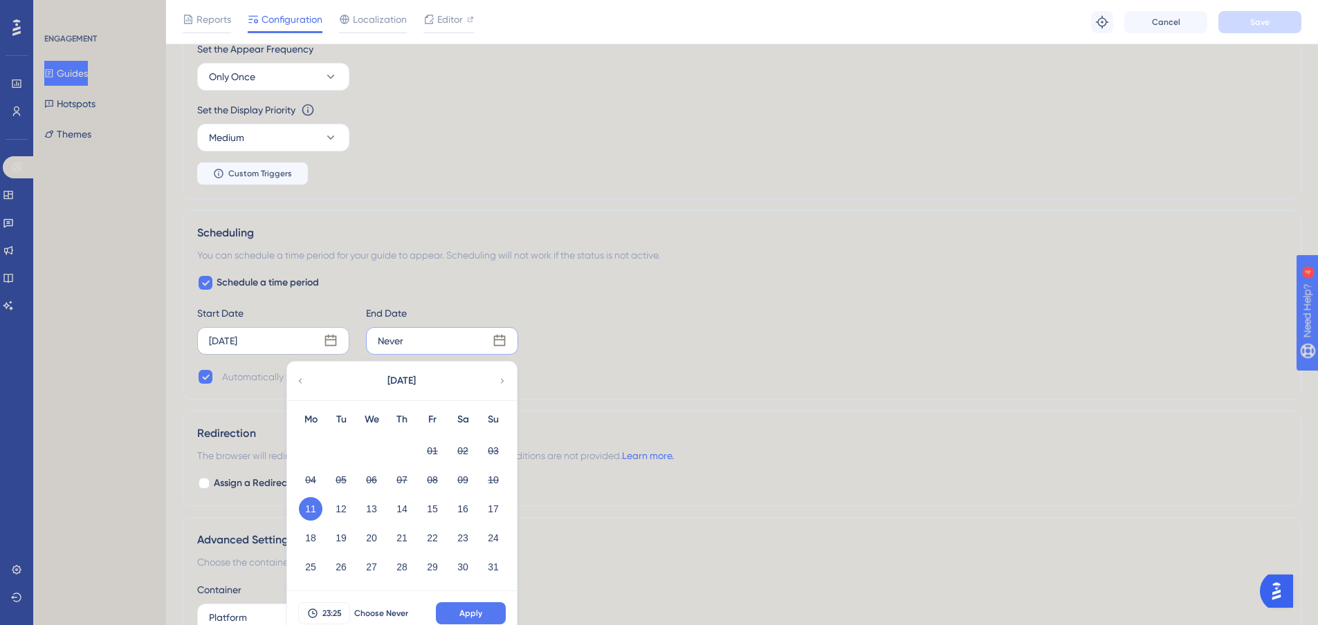
scroll to position [803, 0]
click at [313, 537] on button "18" at bounding box center [311, 538] width 24 height 24
click at [450, 605] on button "Apply" at bounding box center [471, 613] width 70 height 22
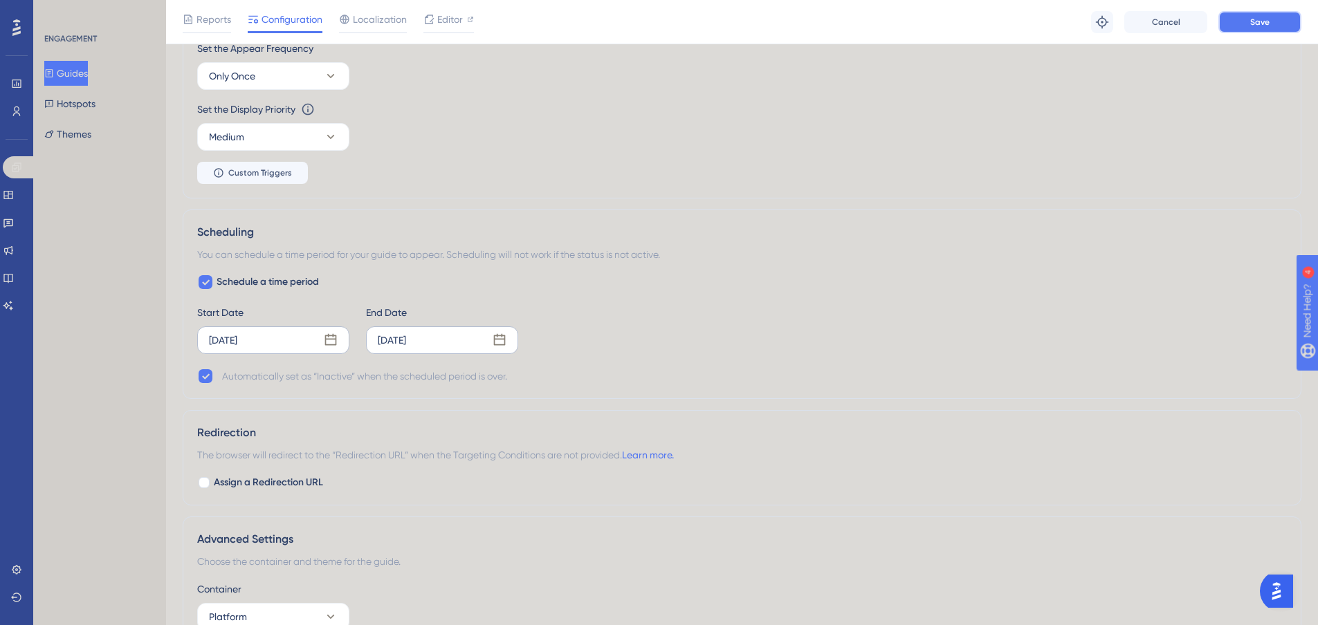
click at [1249, 21] on button "Save" at bounding box center [1259, 22] width 83 height 22
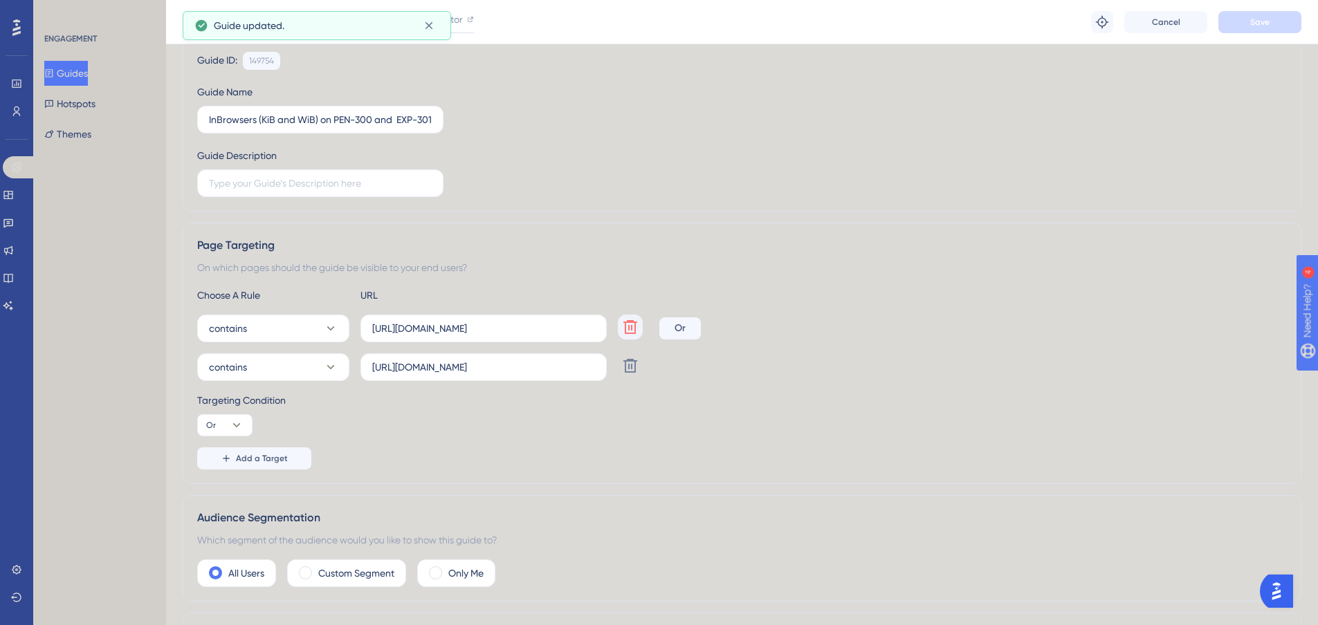
scroll to position [0, 0]
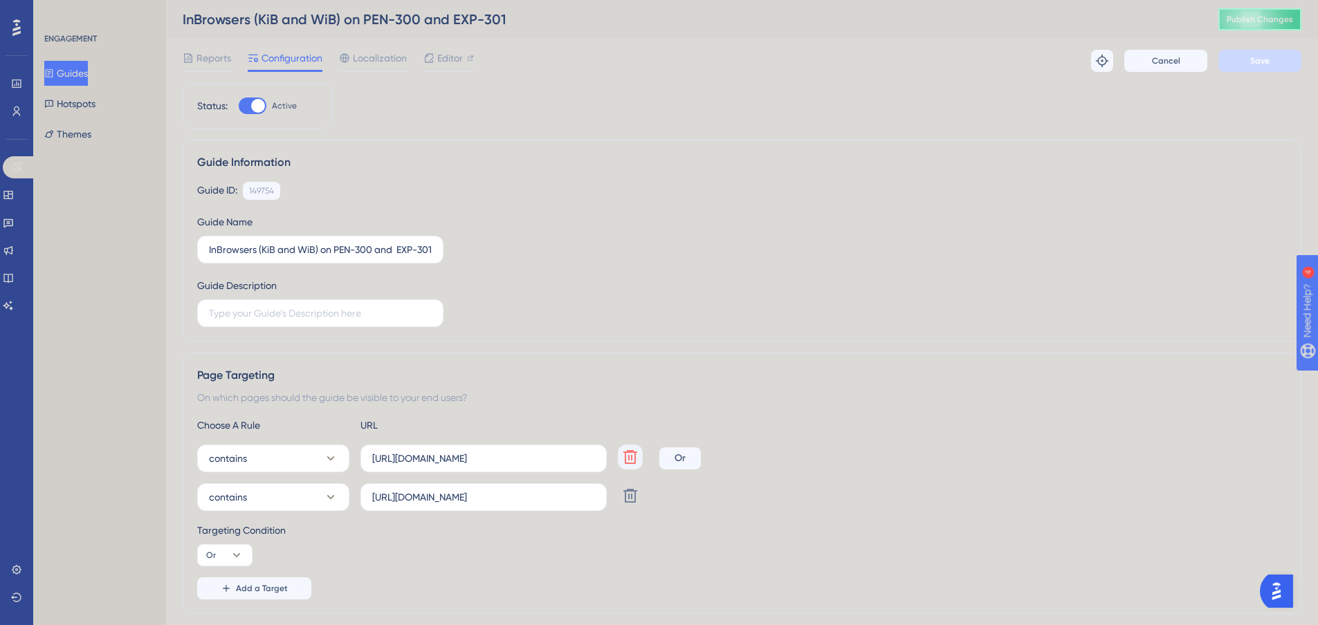
click at [1251, 12] on button "Publish Changes" at bounding box center [1259, 19] width 83 height 22
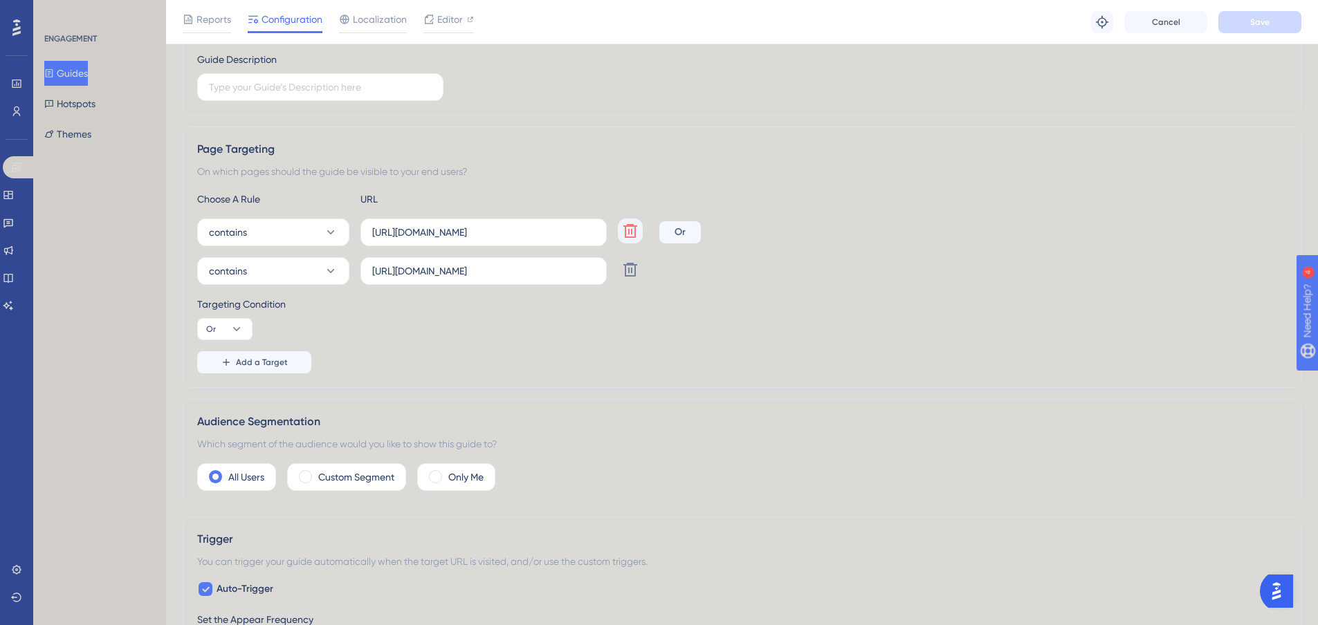
scroll to position [238, 9]
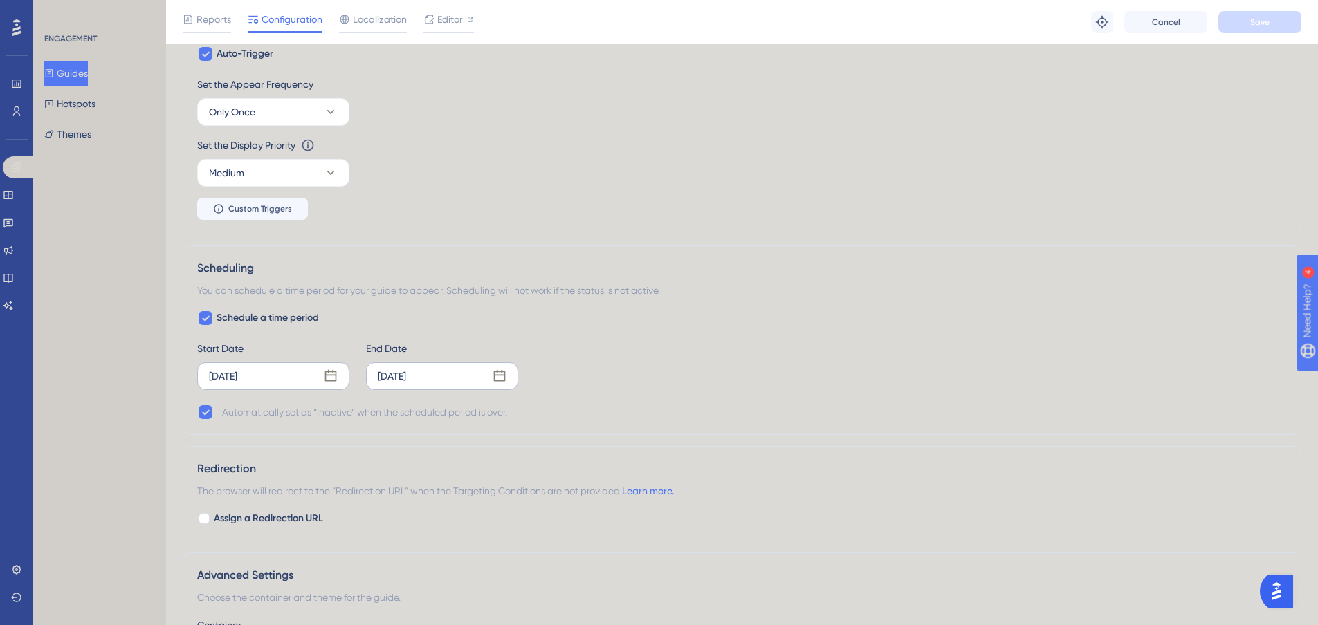
drag, startPoint x: 717, startPoint y: 368, endPoint x: 658, endPoint y: 136, distance: 239.7
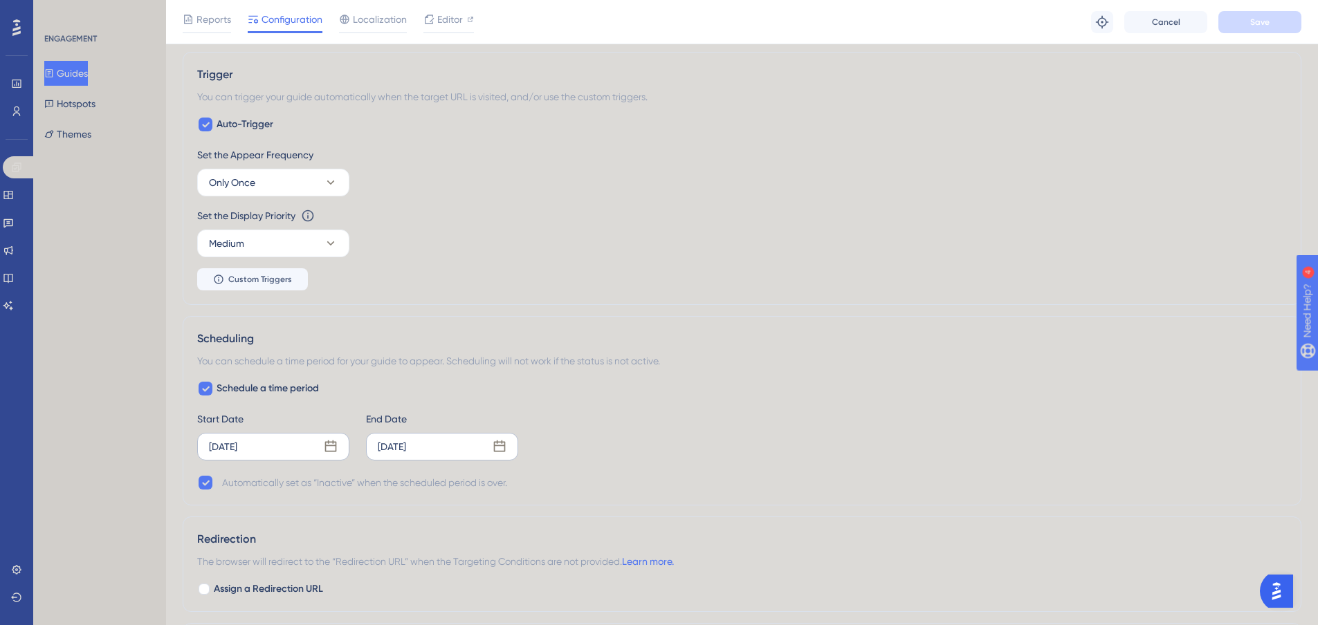
scroll to position [0, 0]
